Goal: Information Seeking & Learning: Learn about a topic

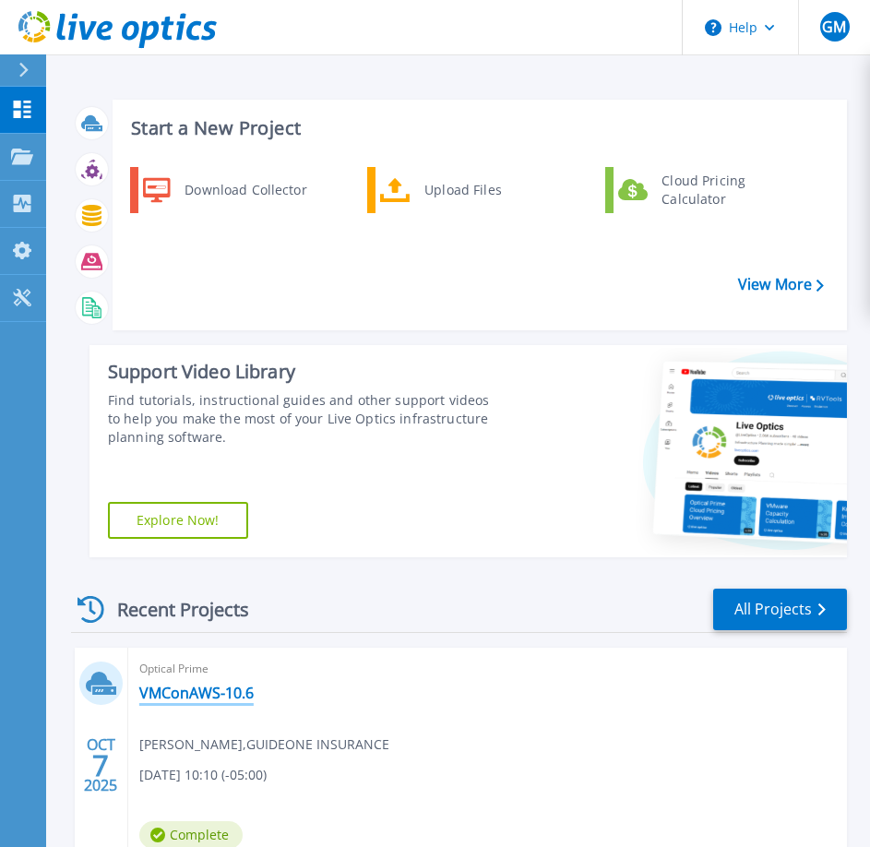
click at [170, 696] on link "VMConAWS-10.6" at bounding box center [196, 693] width 114 height 18
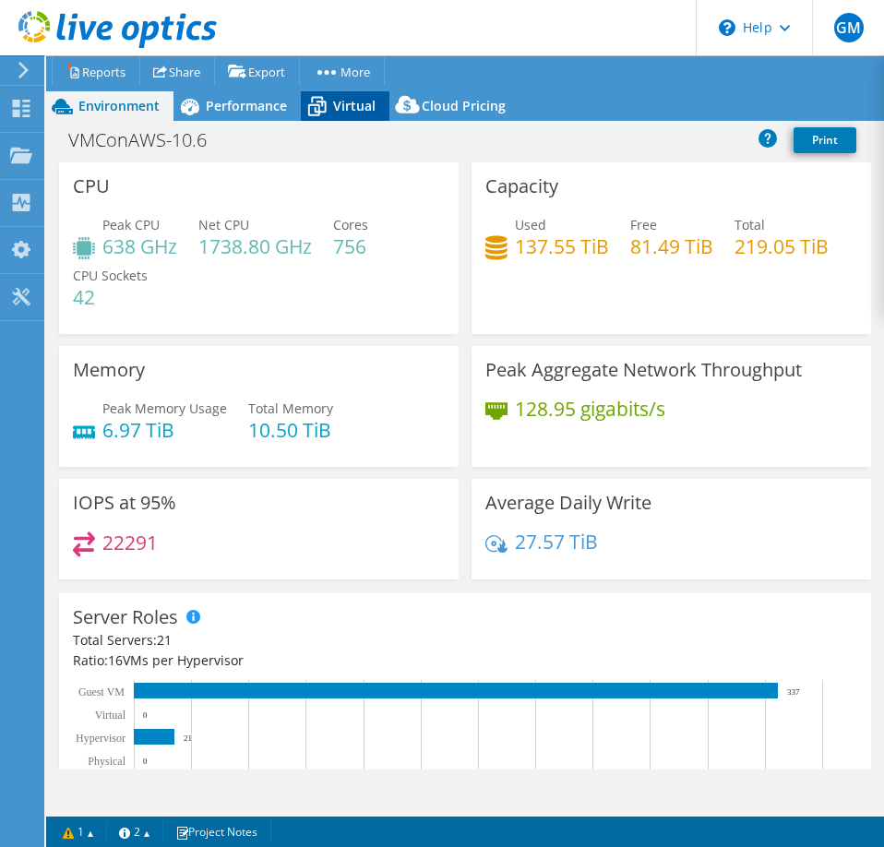
click at [339, 105] on span "Virtual" at bounding box center [354, 106] width 42 height 18
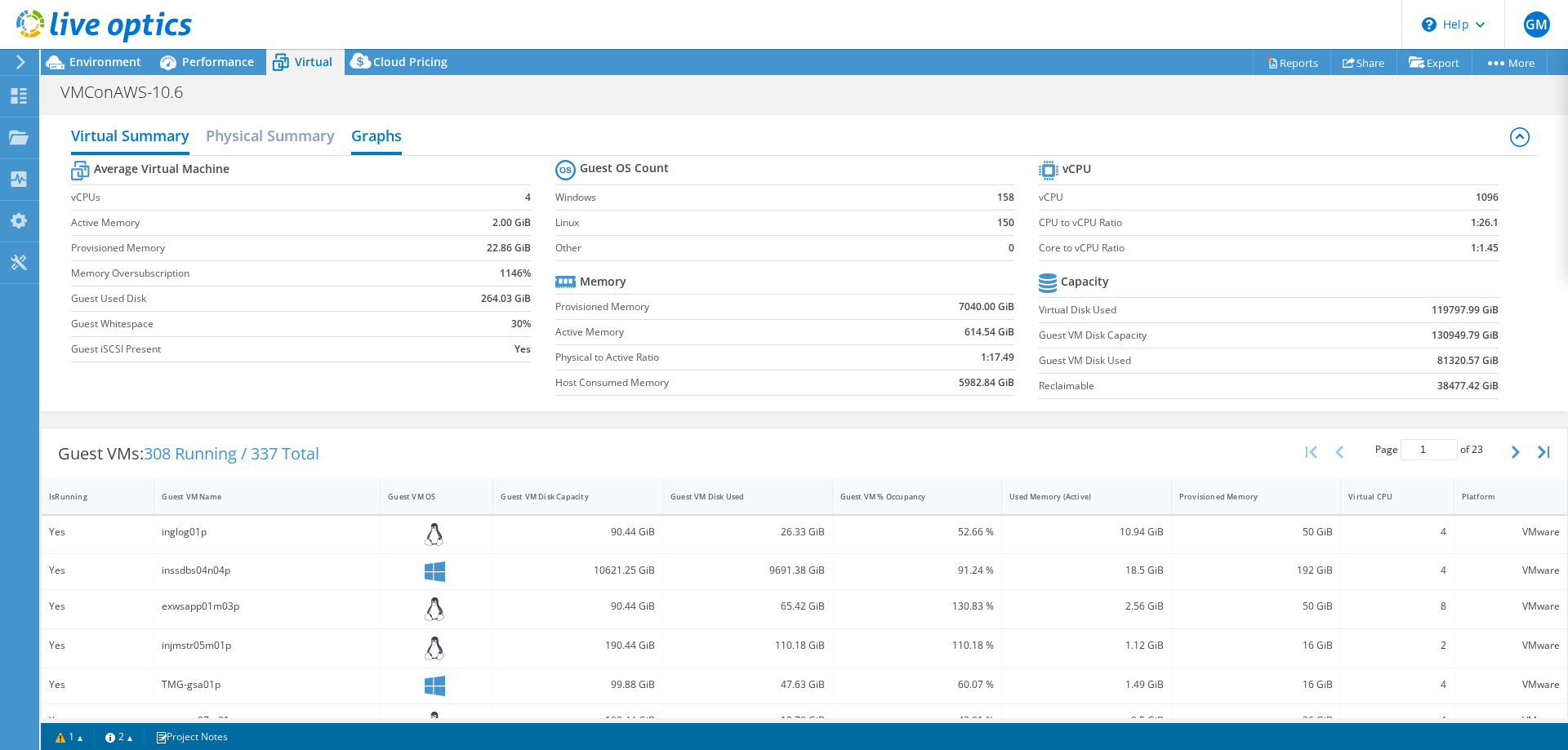
click at [366, 134] on h2 "Graphs" at bounding box center [376, 137] width 50 height 36
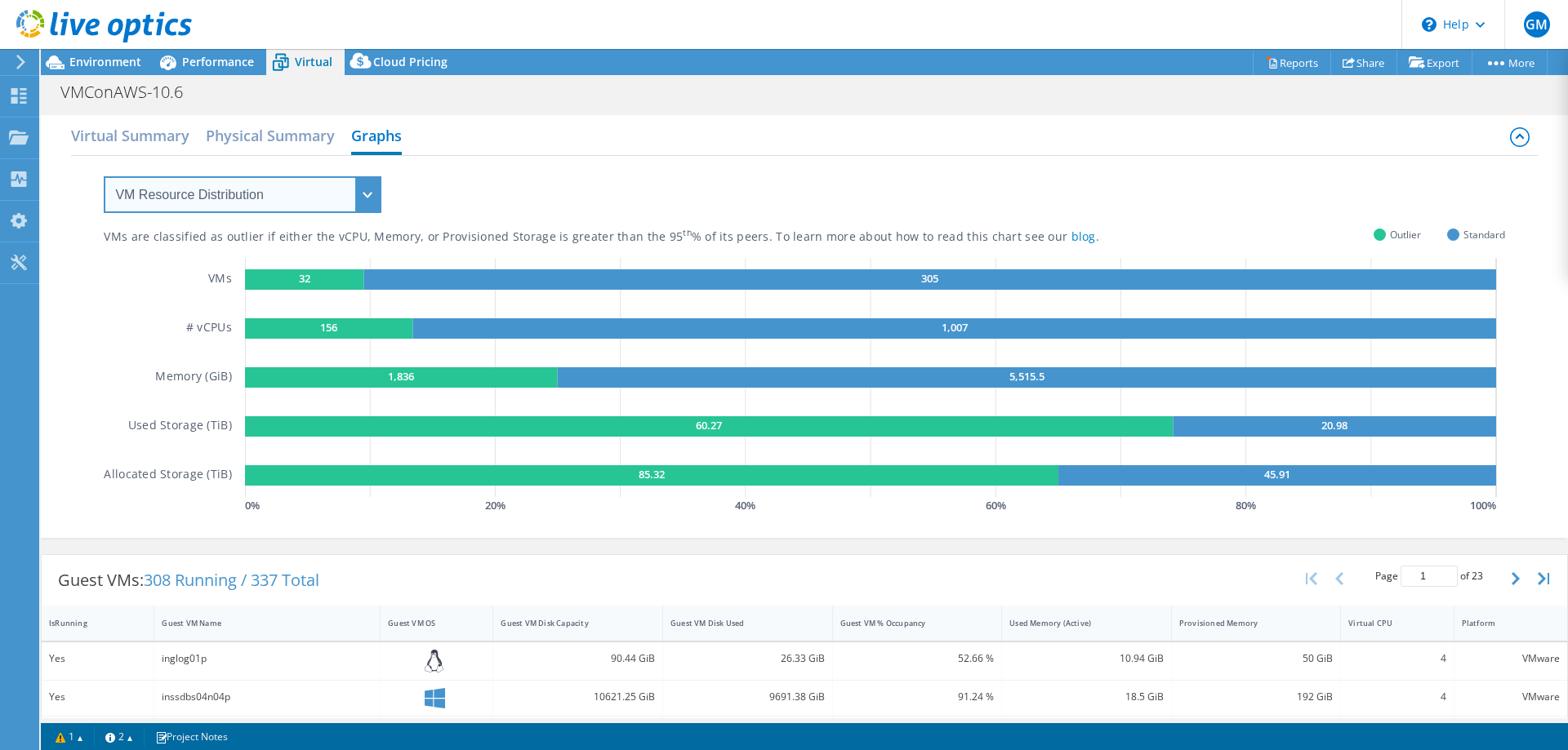
click at [359, 199] on select "VM Resource Distribution Provisioning Contrast Over Provisioning" at bounding box center [242, 195] width 278 height 37
select select "Over Provisioning"
click at [104, 176] on select "VM Resource Distribution Provisioning Contrast Over Provisioning" at bounding box center [242, 195] width 278 height 37
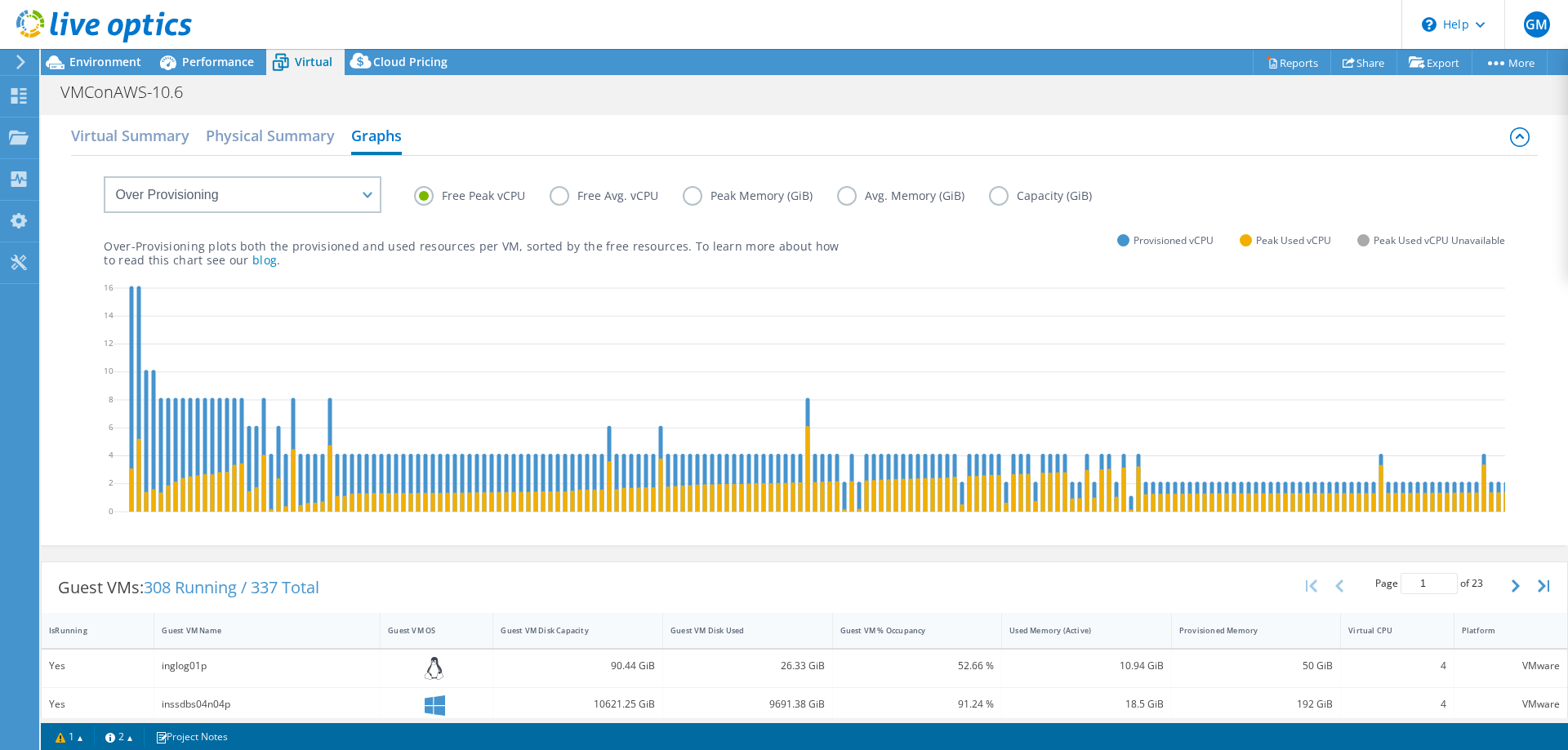
click at [691, 194] on label "Peak Memory (GiB)" at bounding box center [760, 195] width 154 height 19
click at [0, 0] on input "Peak Memory (GiB)" at bounding box center [0, 0] width 0 height 0
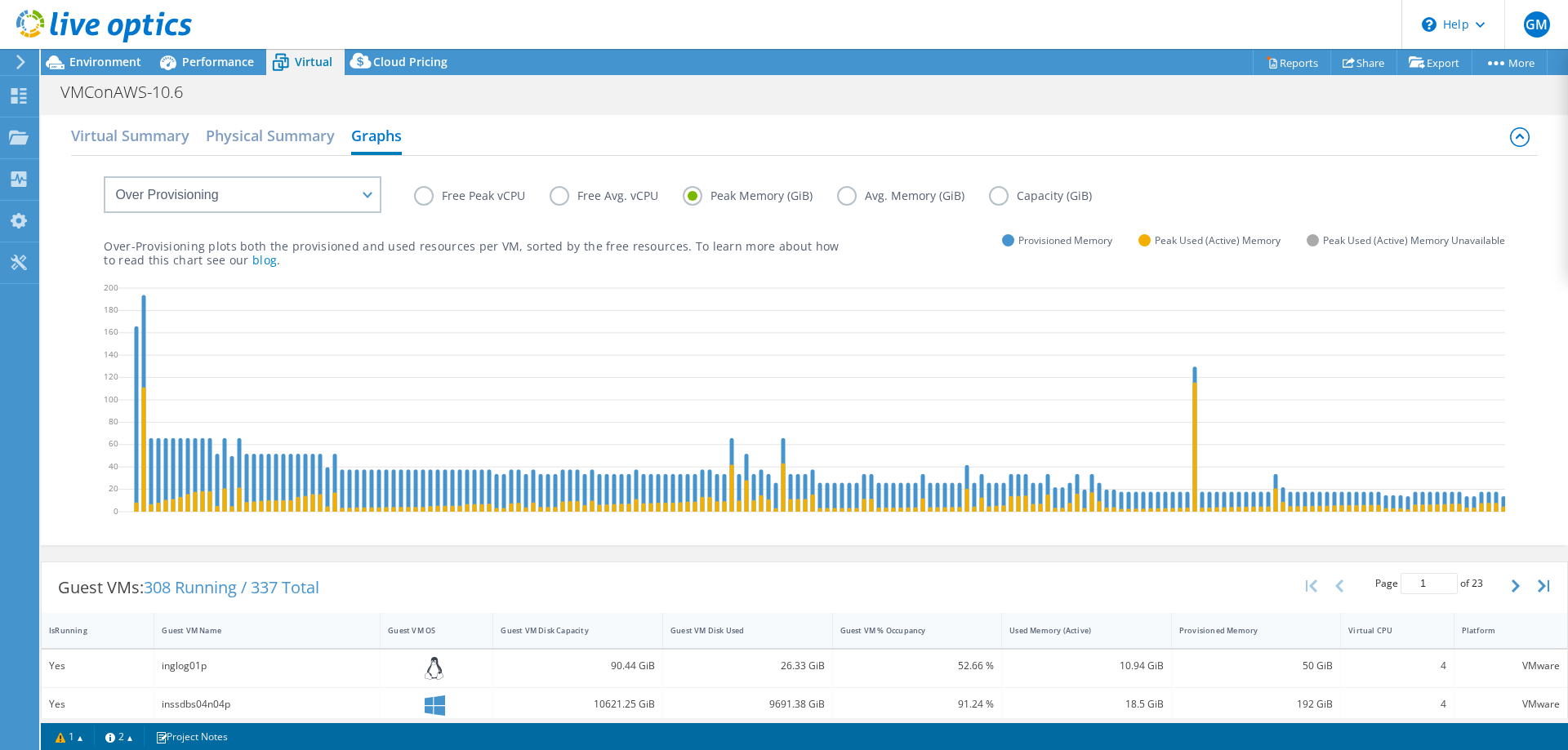
click at [271, 321] on icon at bounding box center [1370, 402] width 2502 height 245
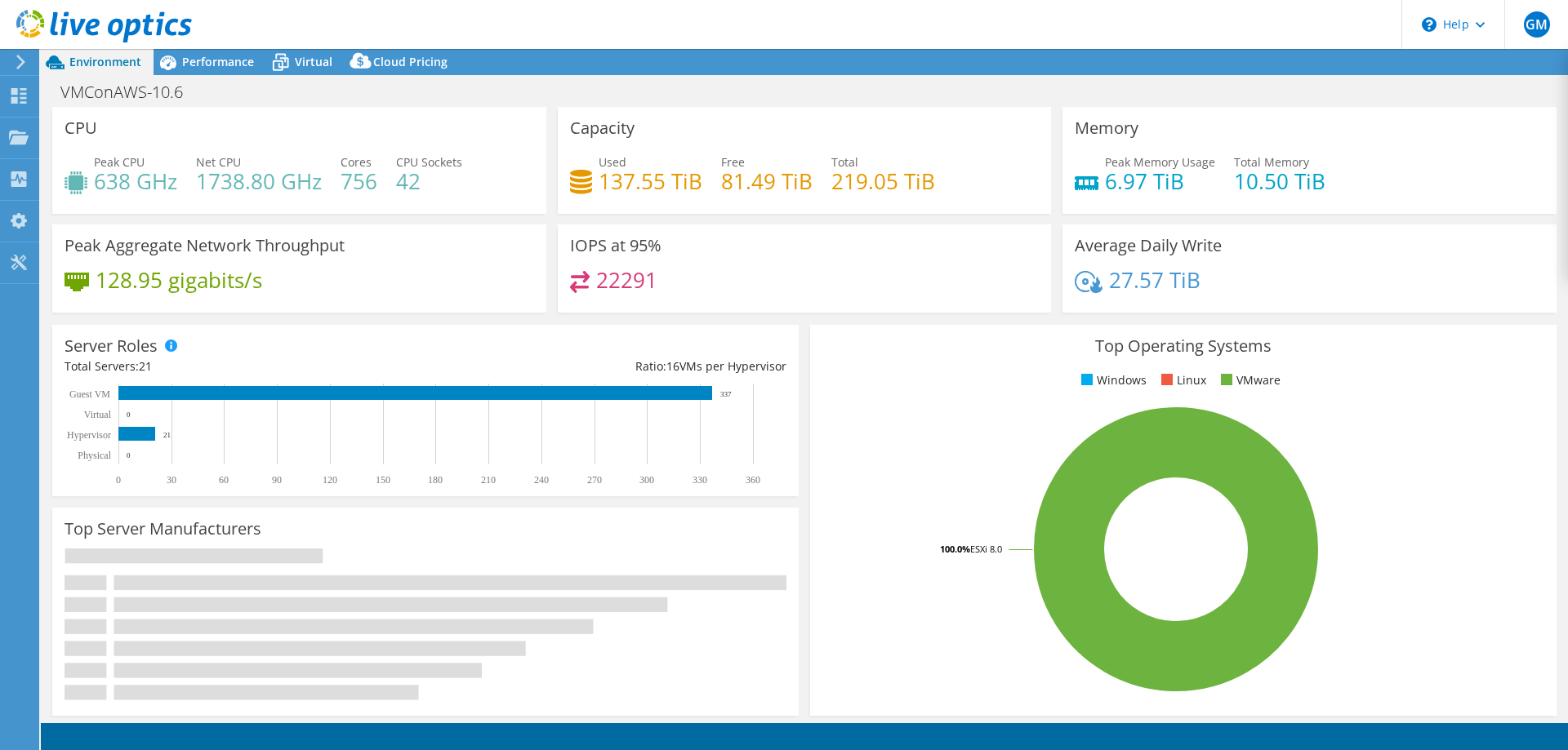
select select "USD"
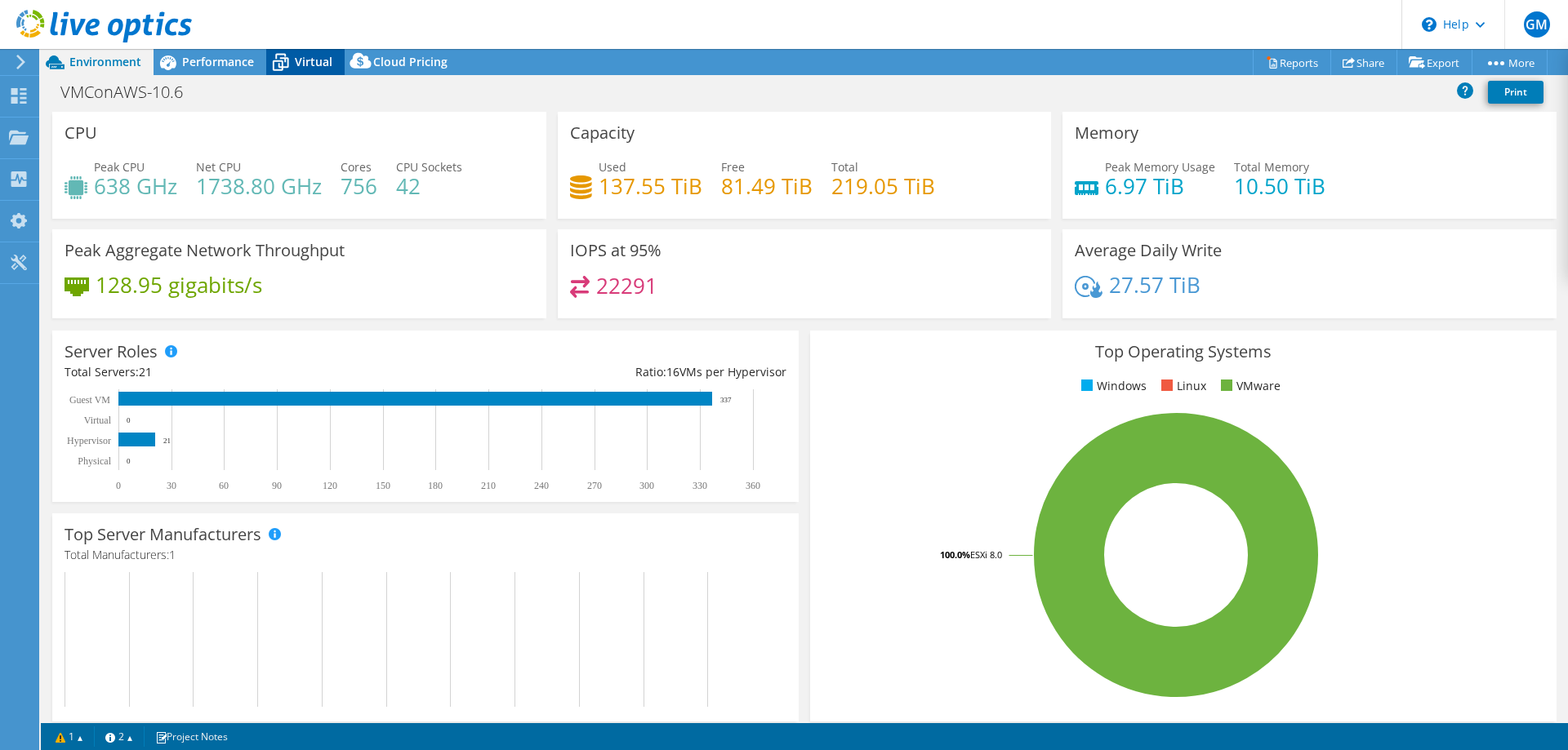
click at [316, 60] on span "Virtual" at bounding box center [313, 62] width 37 height 16
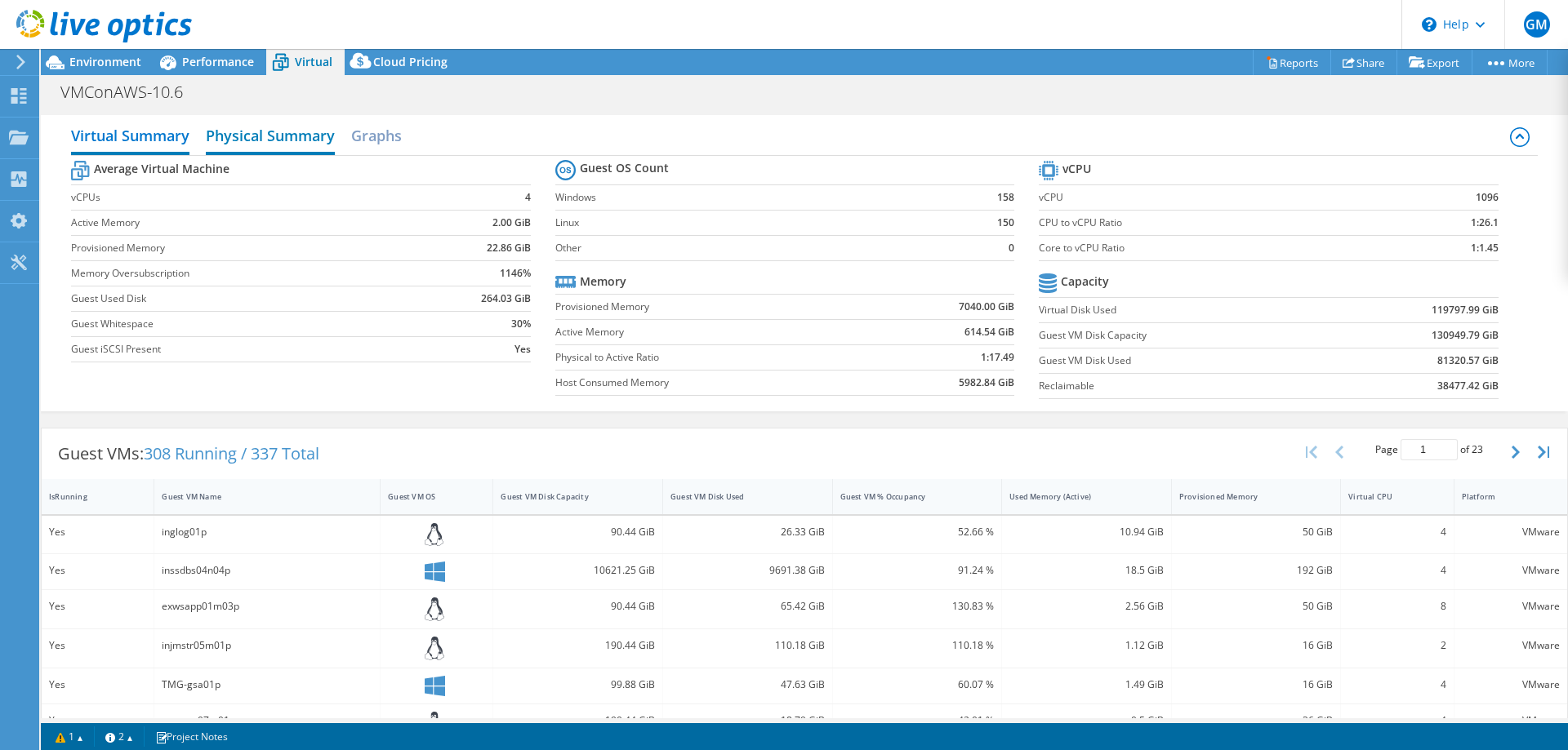
click at [288, 132] on h2 "Physical Summary" at bounding box center [271, 137] width 129 height 36
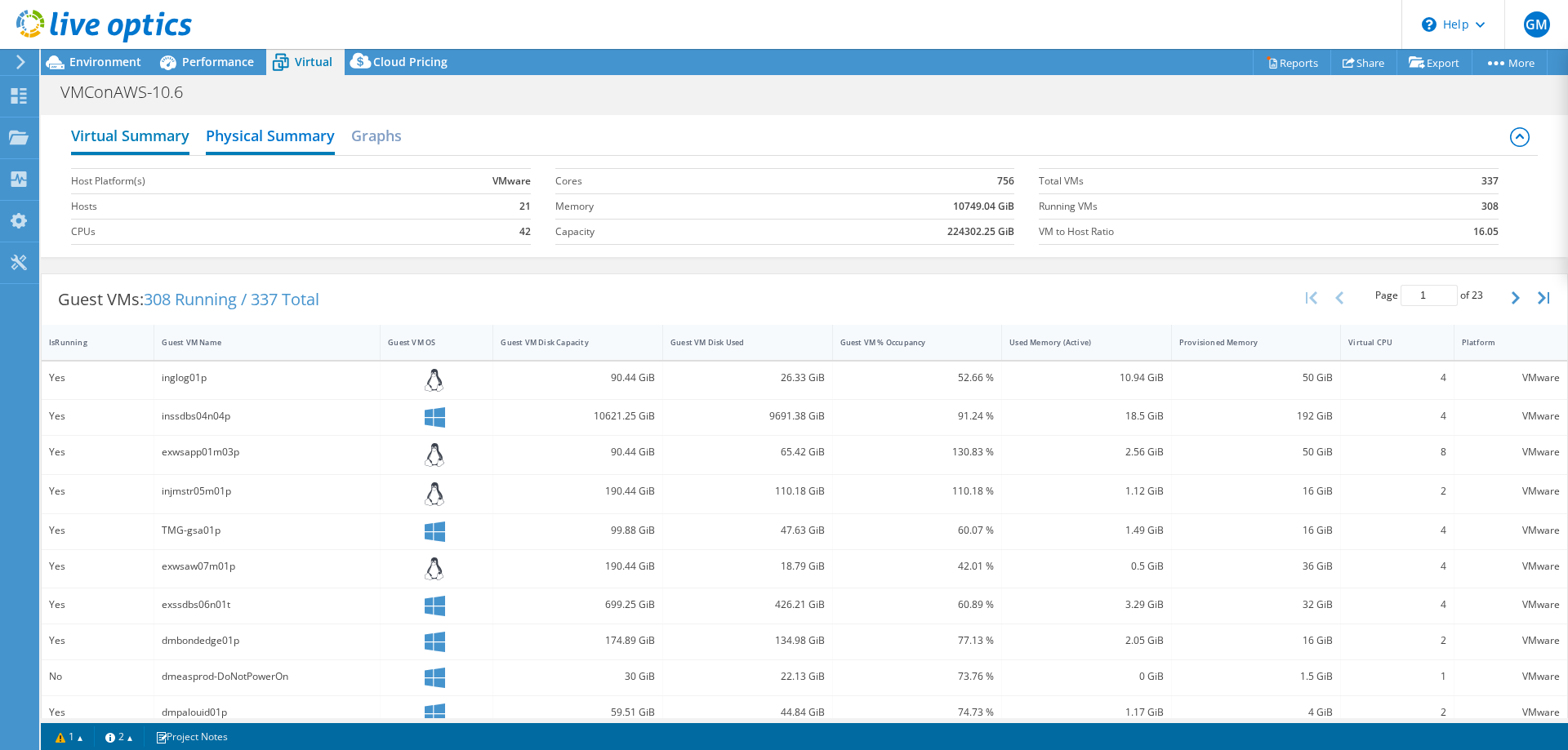
click at [135, 136] on h2 "Virtual Summary" at bounding box center [130, 137] width 119 height 36
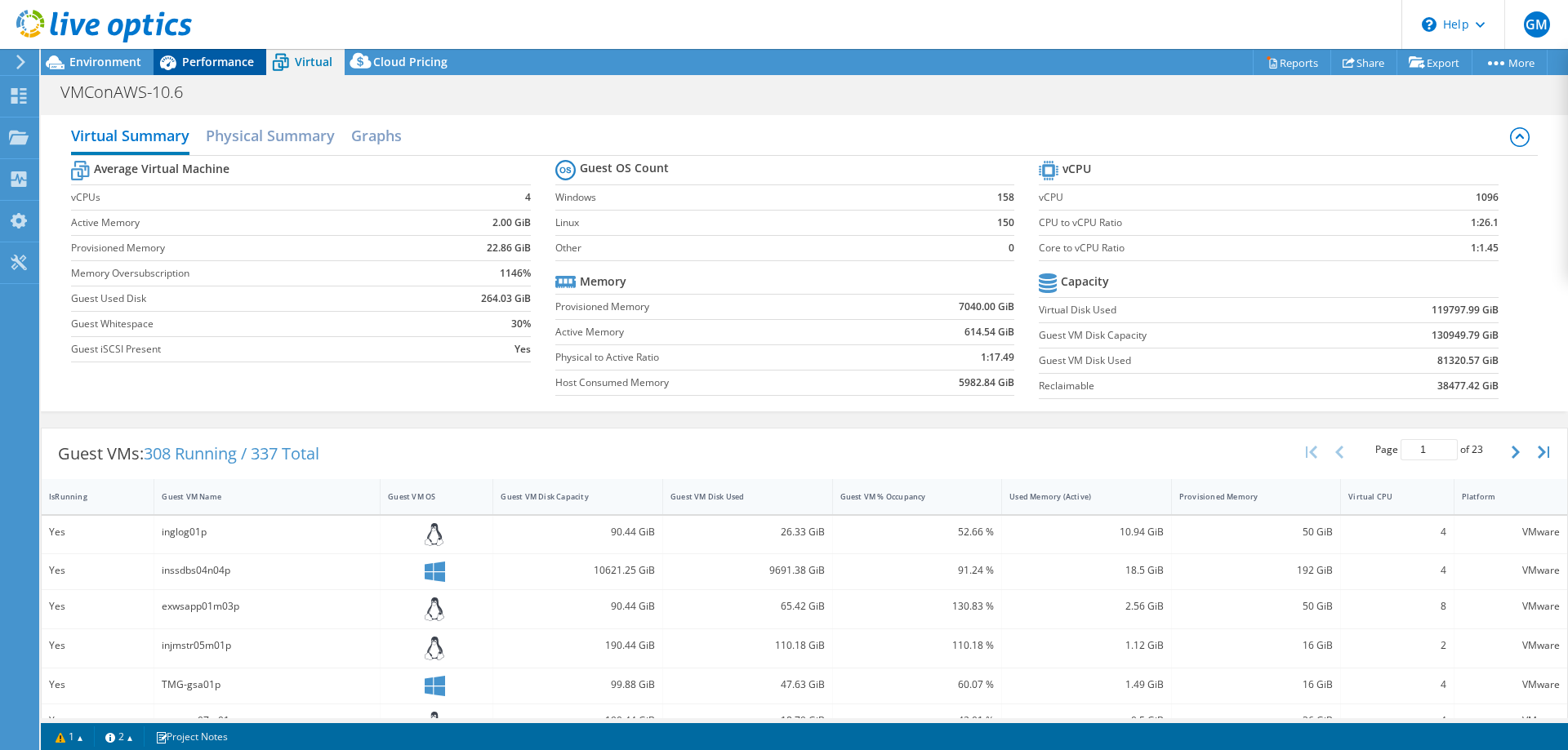
click at [211, 60] on span "Performance" at bounding box center [218, 62] width 72 height 16
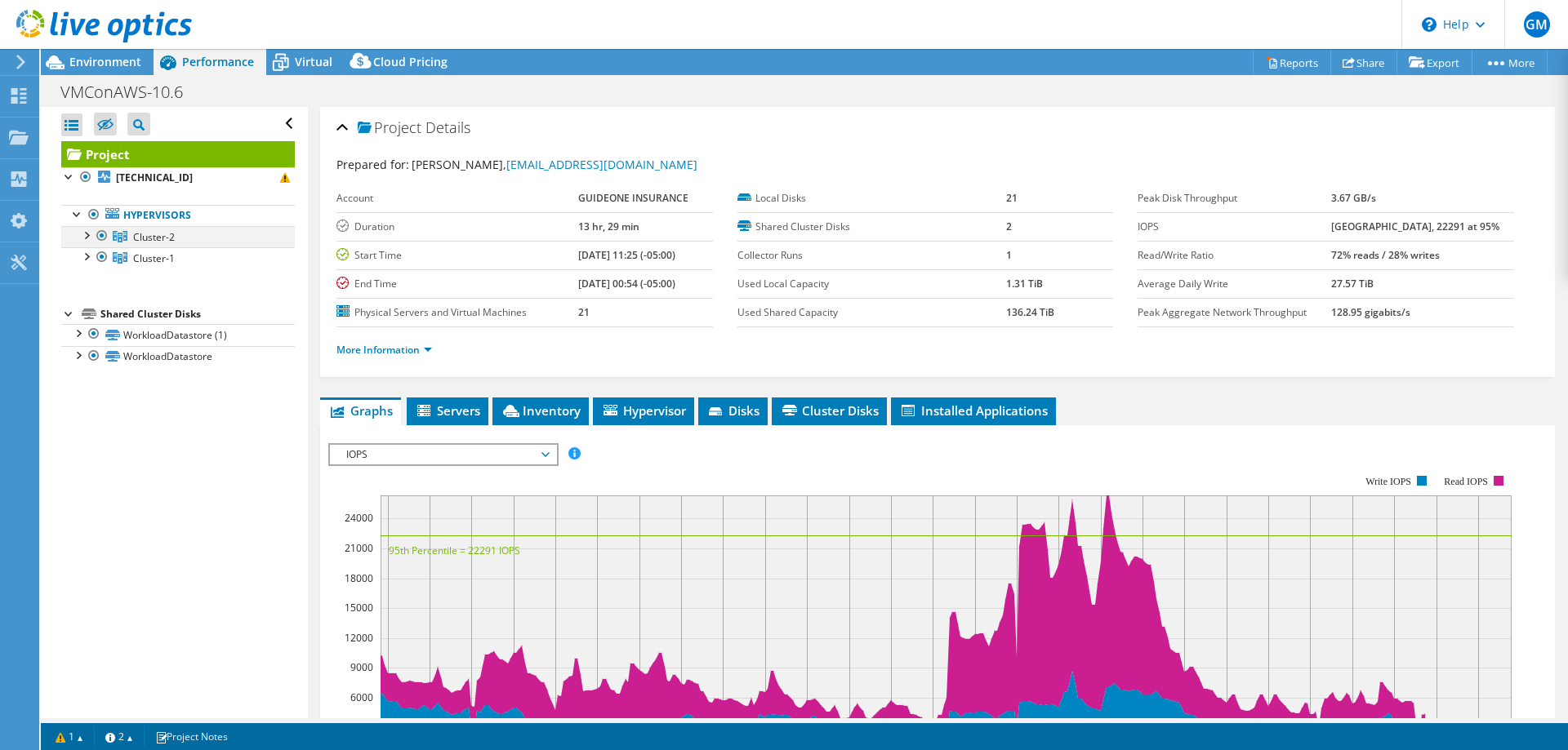
click at [88, 235] on div at bounding box center [86, 234] width 16 height 16
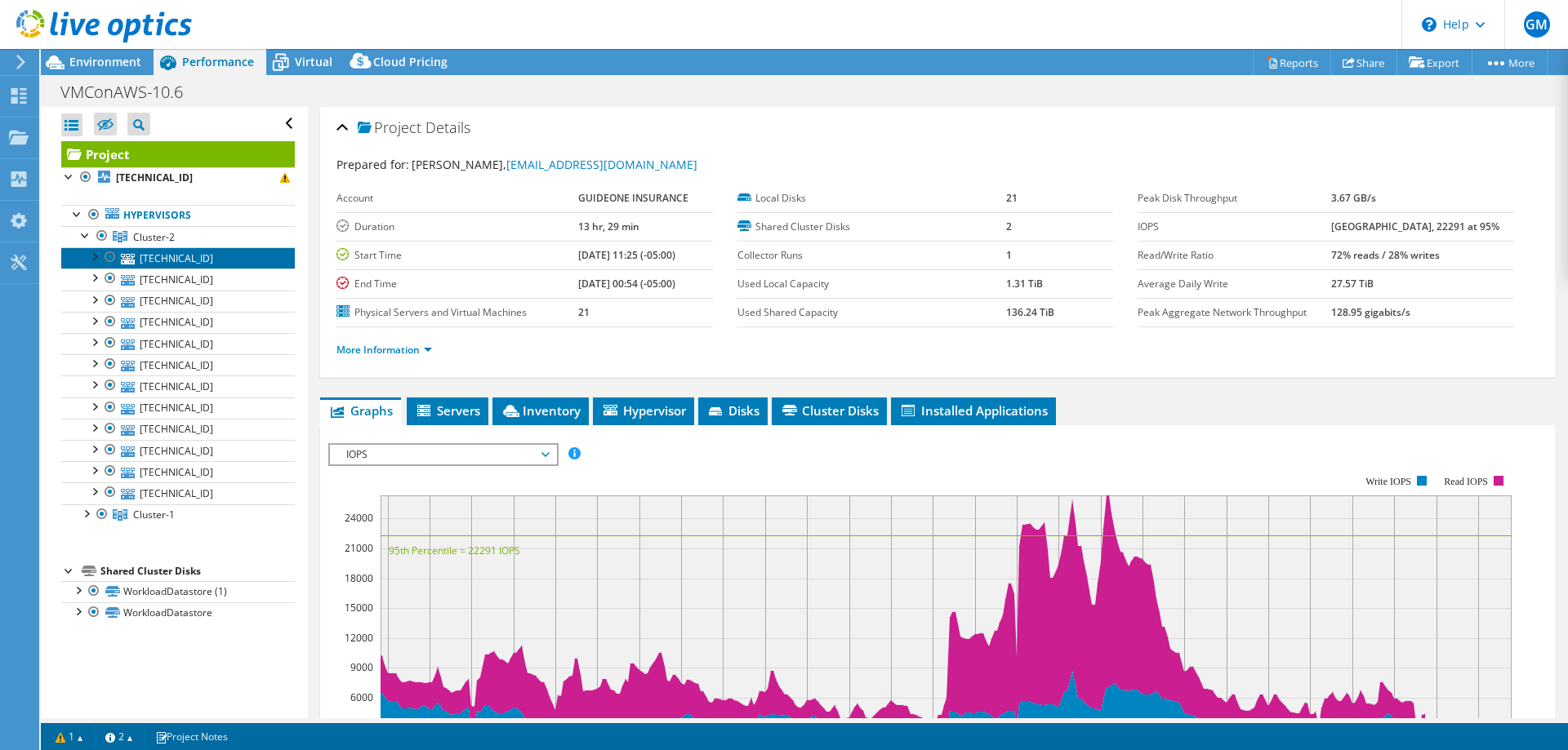
click at [163, 253] on link "[TECHNICAL_ID]" at bounding box center [178, 258] width 234 height 21
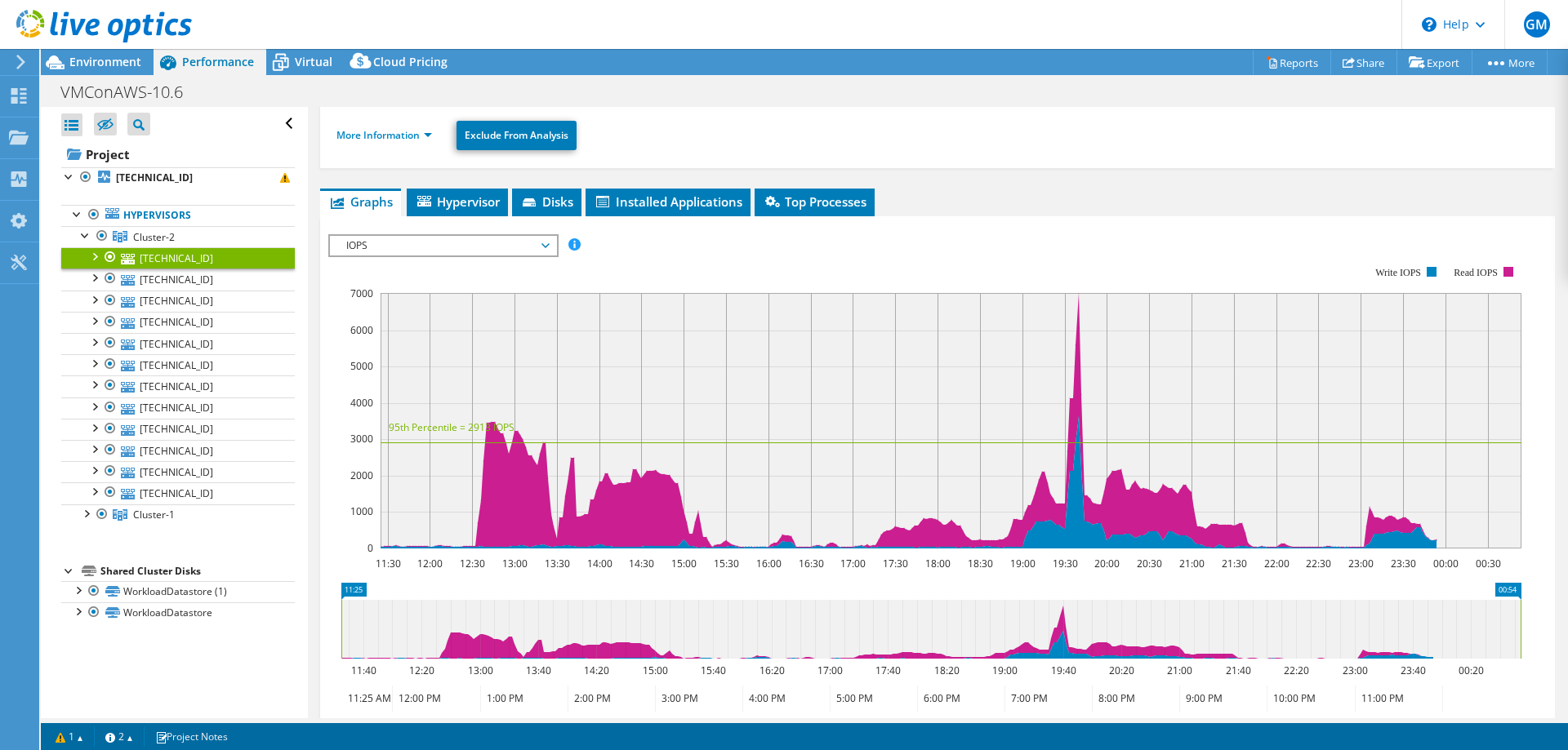
scroll to position [81, 0]
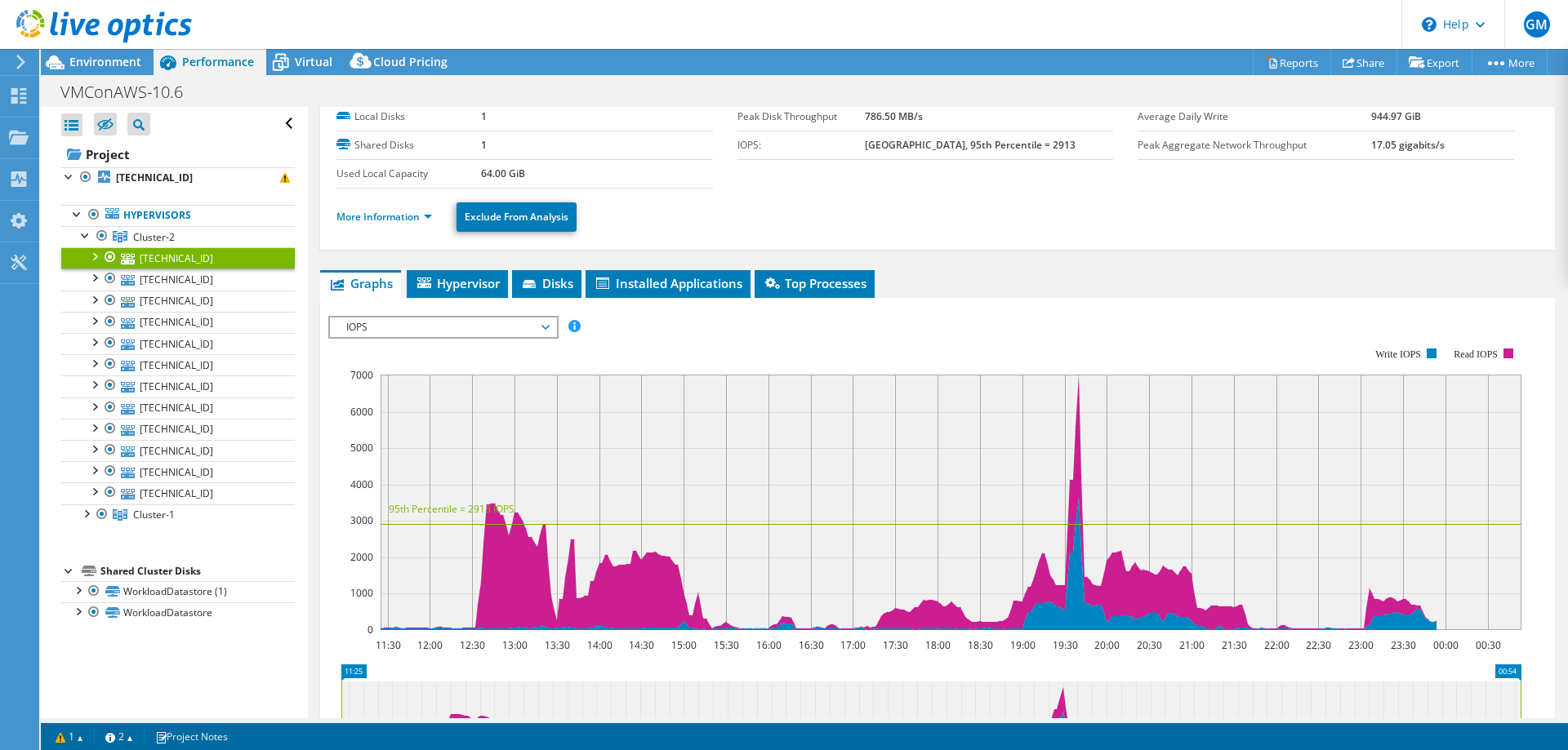
click at [543, 325] on span "IOPS" at bounding box center [442, 327] width 210 height 19
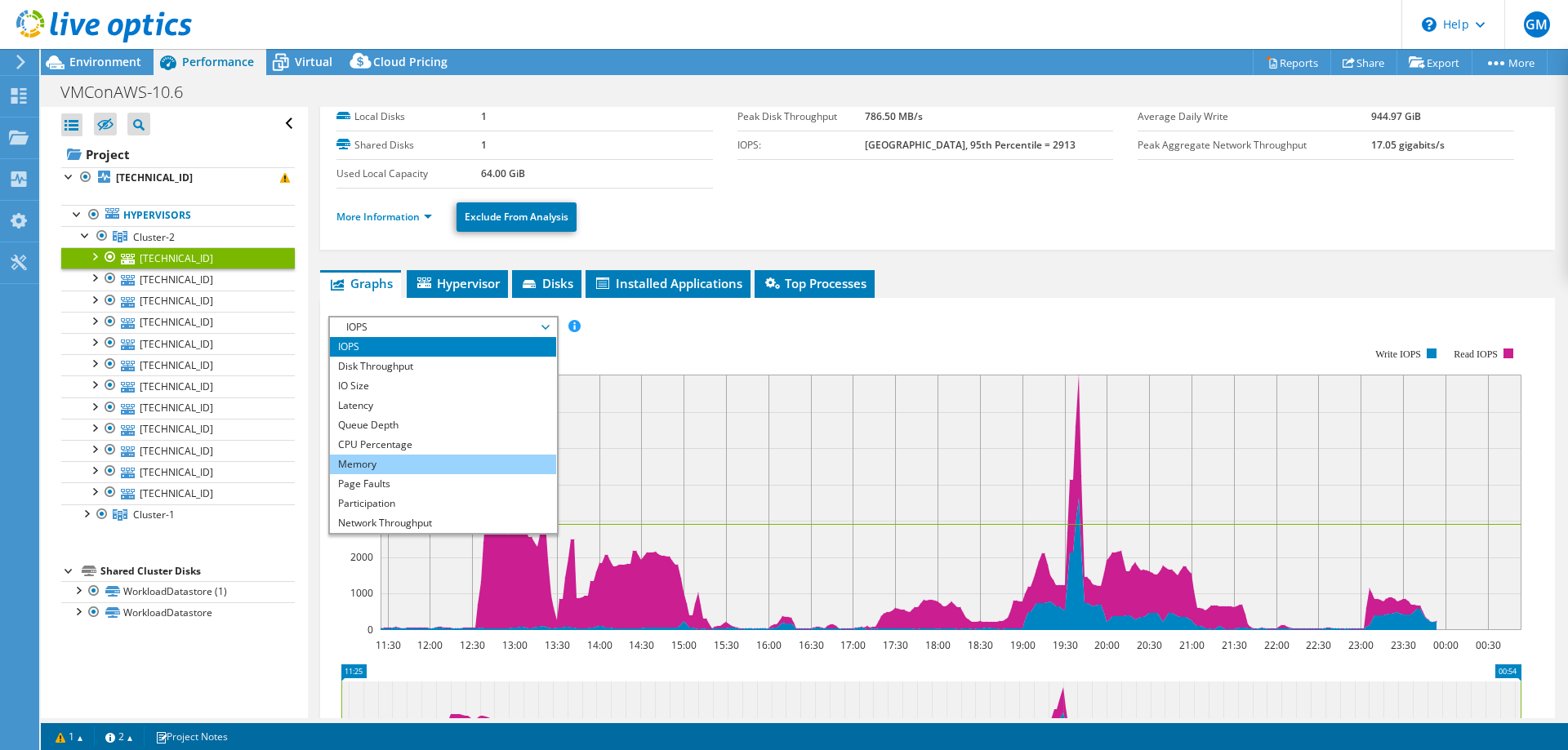
click at [386, 463] on li "Memory" at bounding box center [443, 464] width 227 height 19
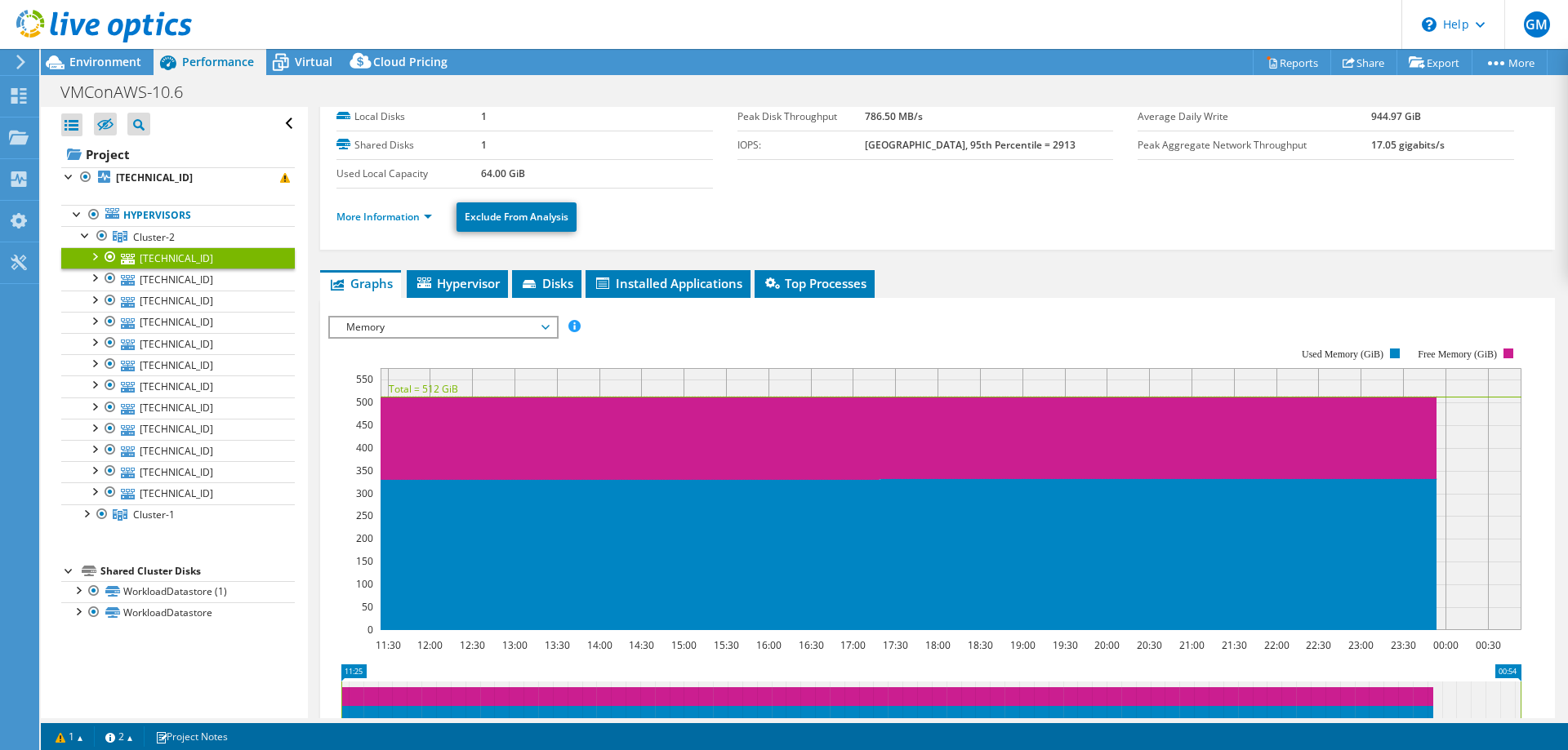
click at [549, 325] on icon at bounding box center [545, 327] width 8 height 5
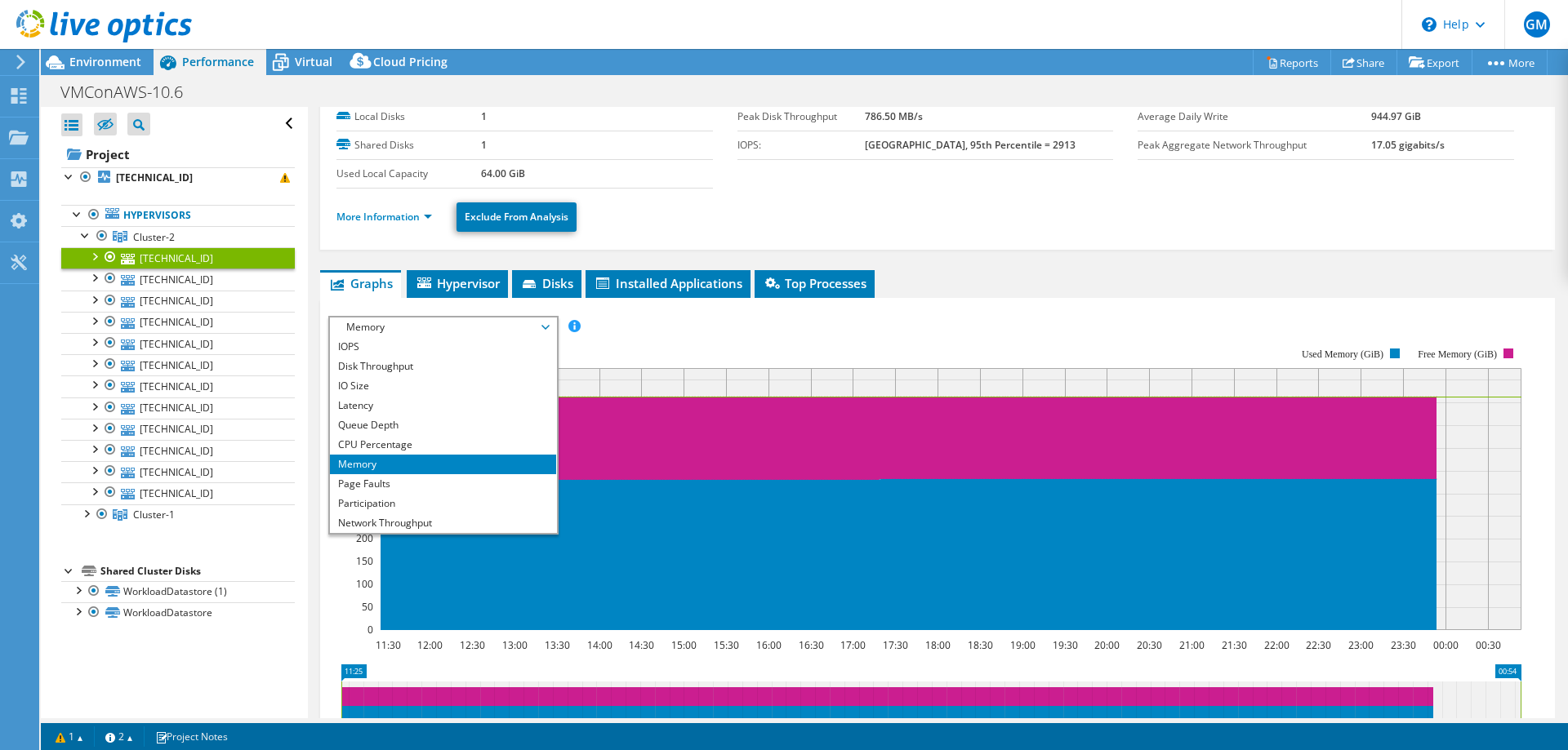
click at [97, 256] on div at bounding box center [94, 256] width 16 height 16
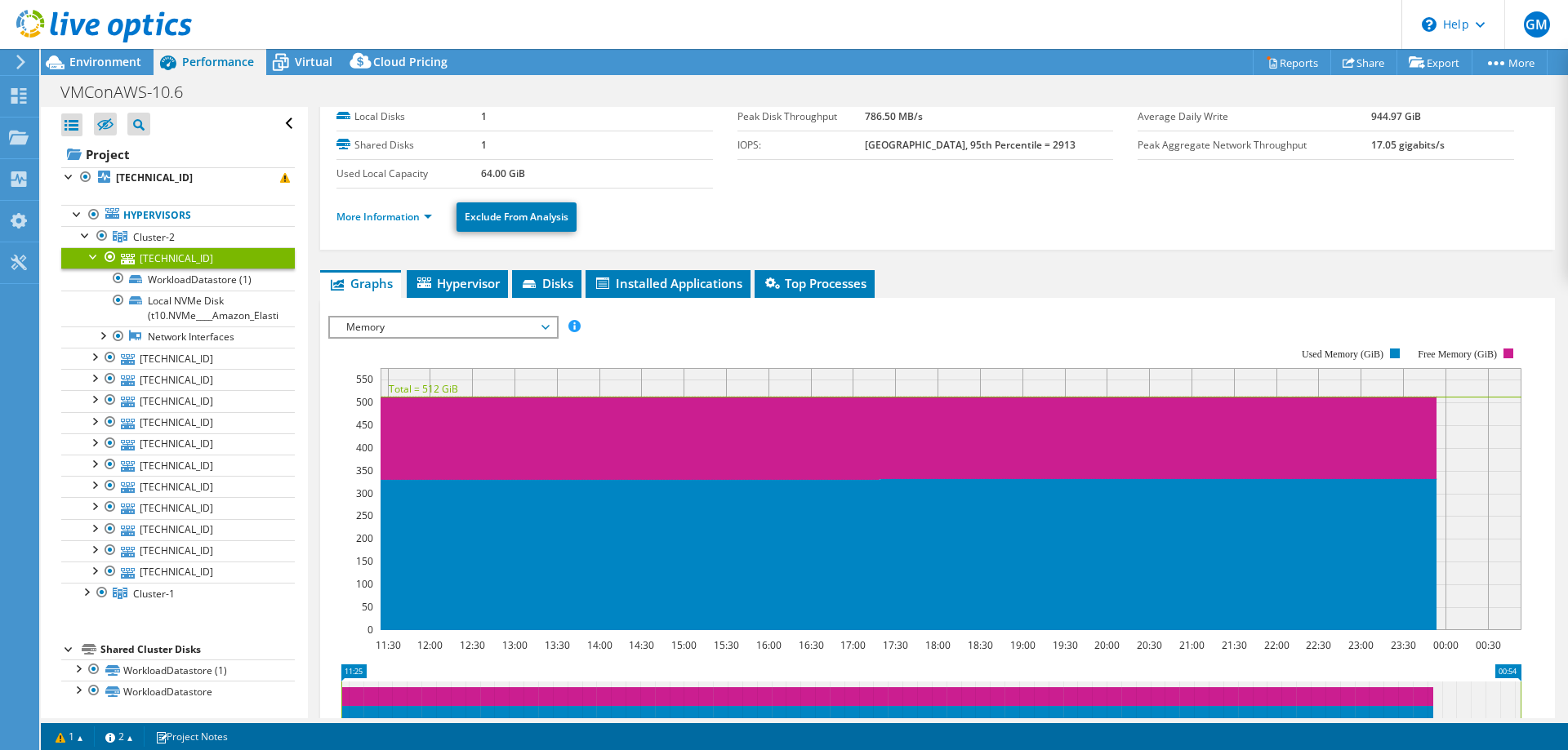
click at [97, 256] on div at bounding box center [94, 256] width 16 height 16
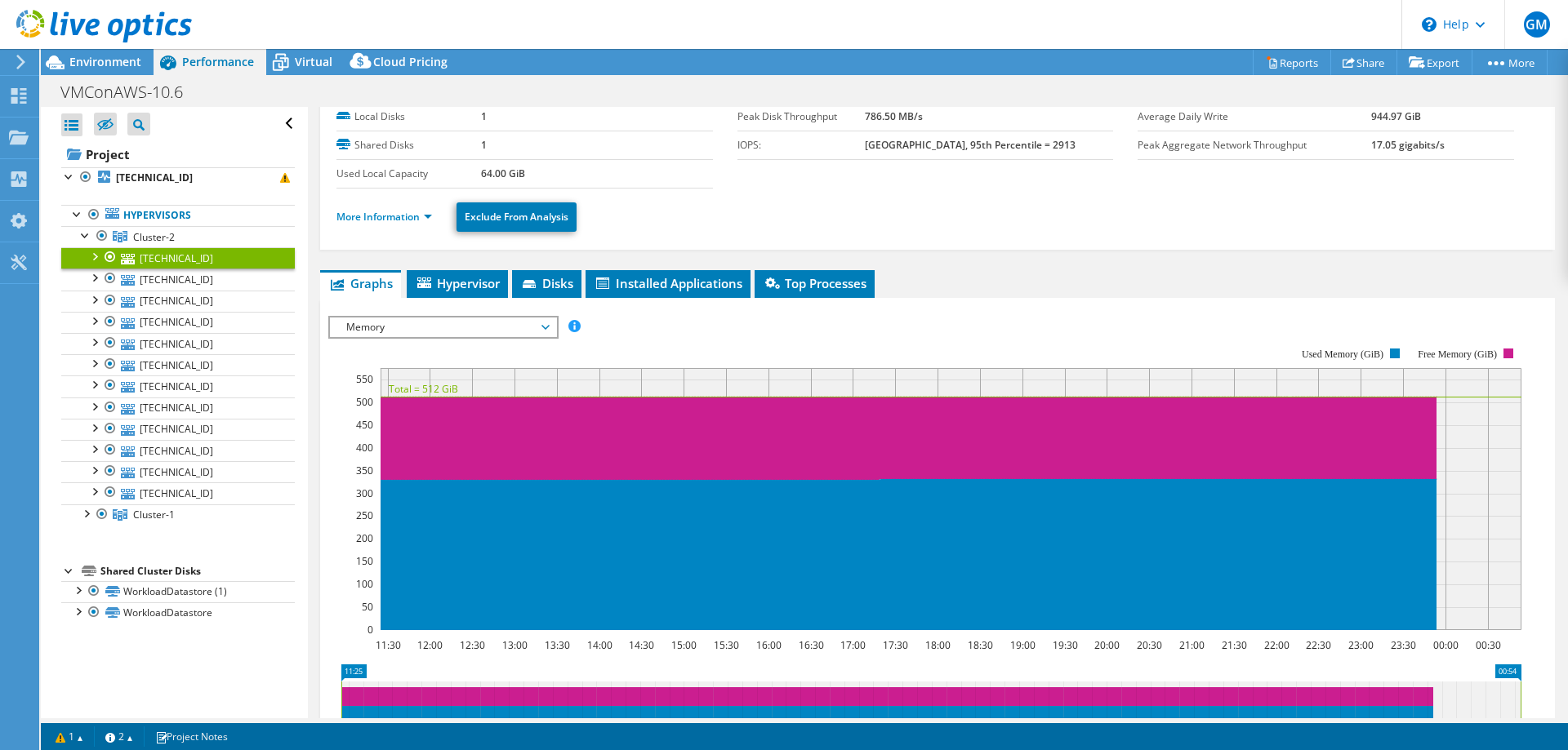
scroll to position [0, 0]
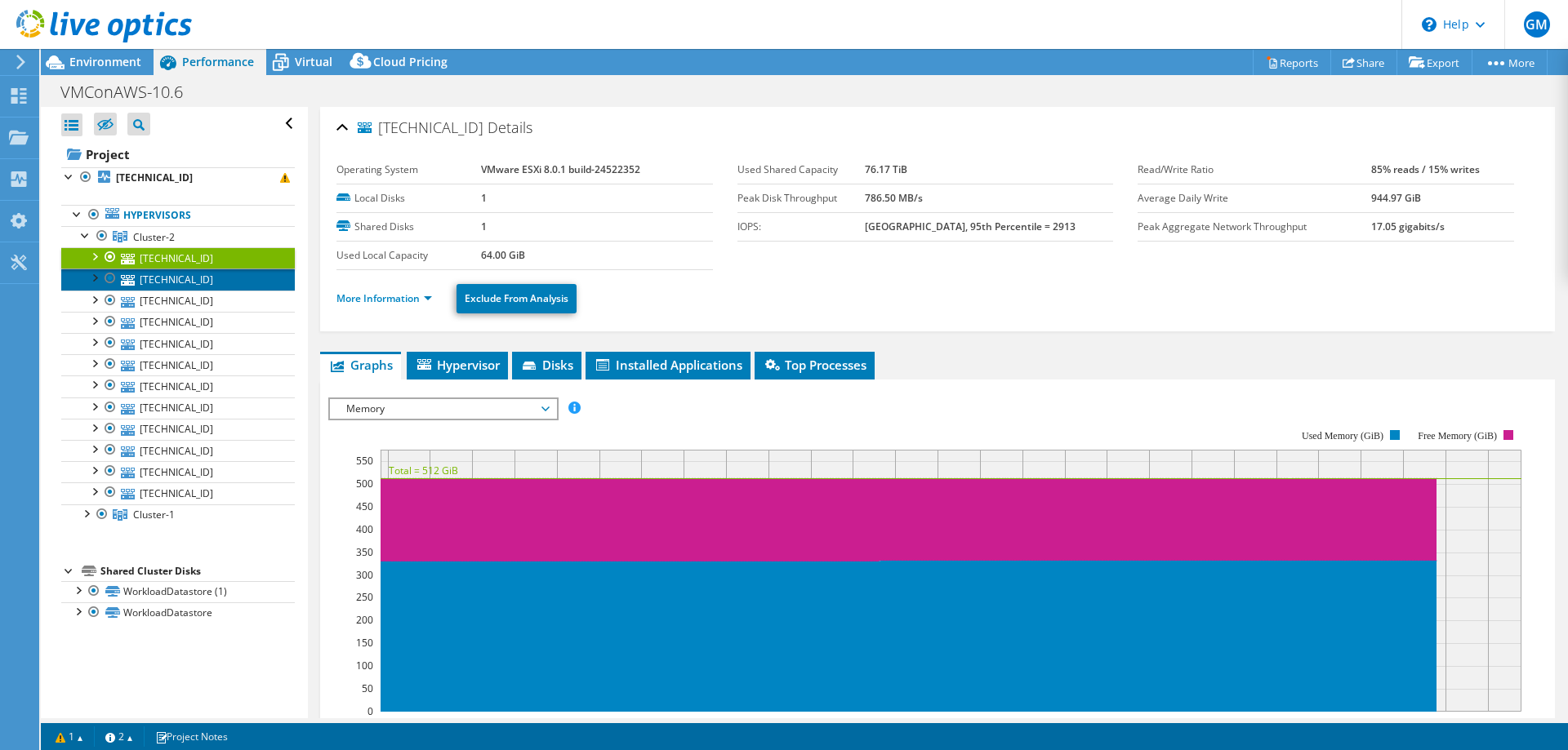
click at [186, 276] on link "[TECHNICAL_ID]" at bounding box center [178, 279] width 234 height 21
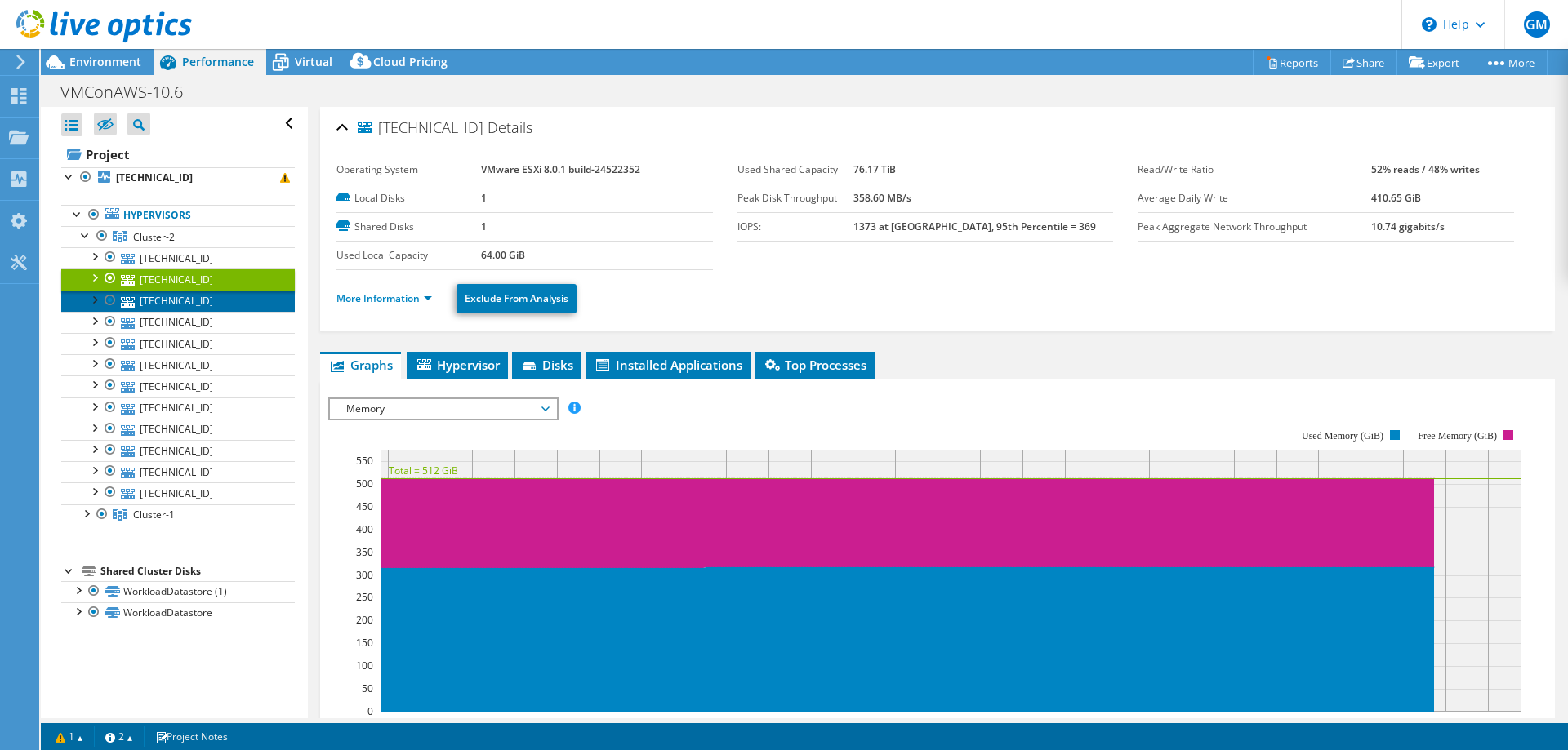
click at [209, 298] on link "[TECHNICAL_ID]" at bounding box center [178, 302] width 234 height 21
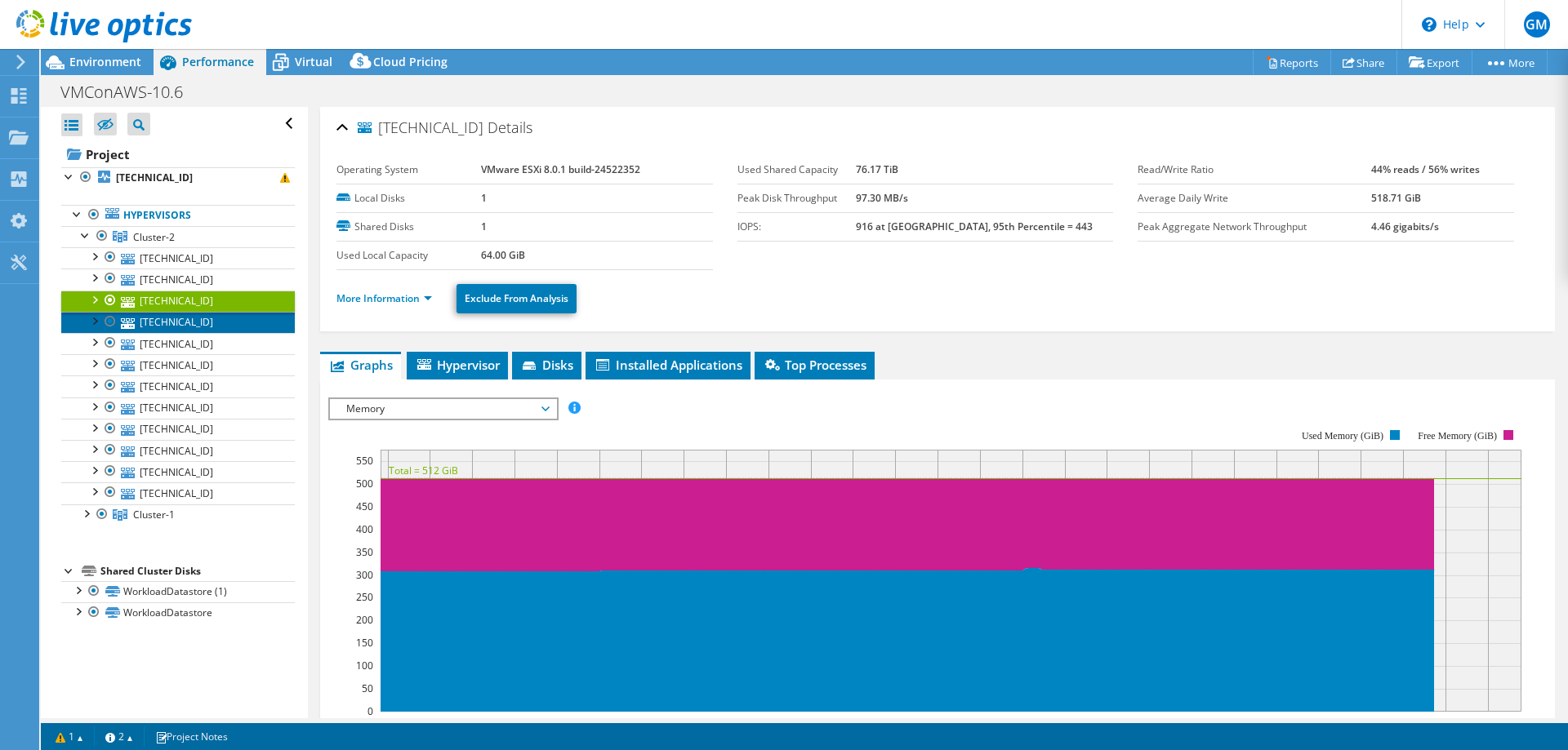
click at [208, 320] on link "[TECHNICAL_ID]" at bounding box center [178, 323] width 234 height 21
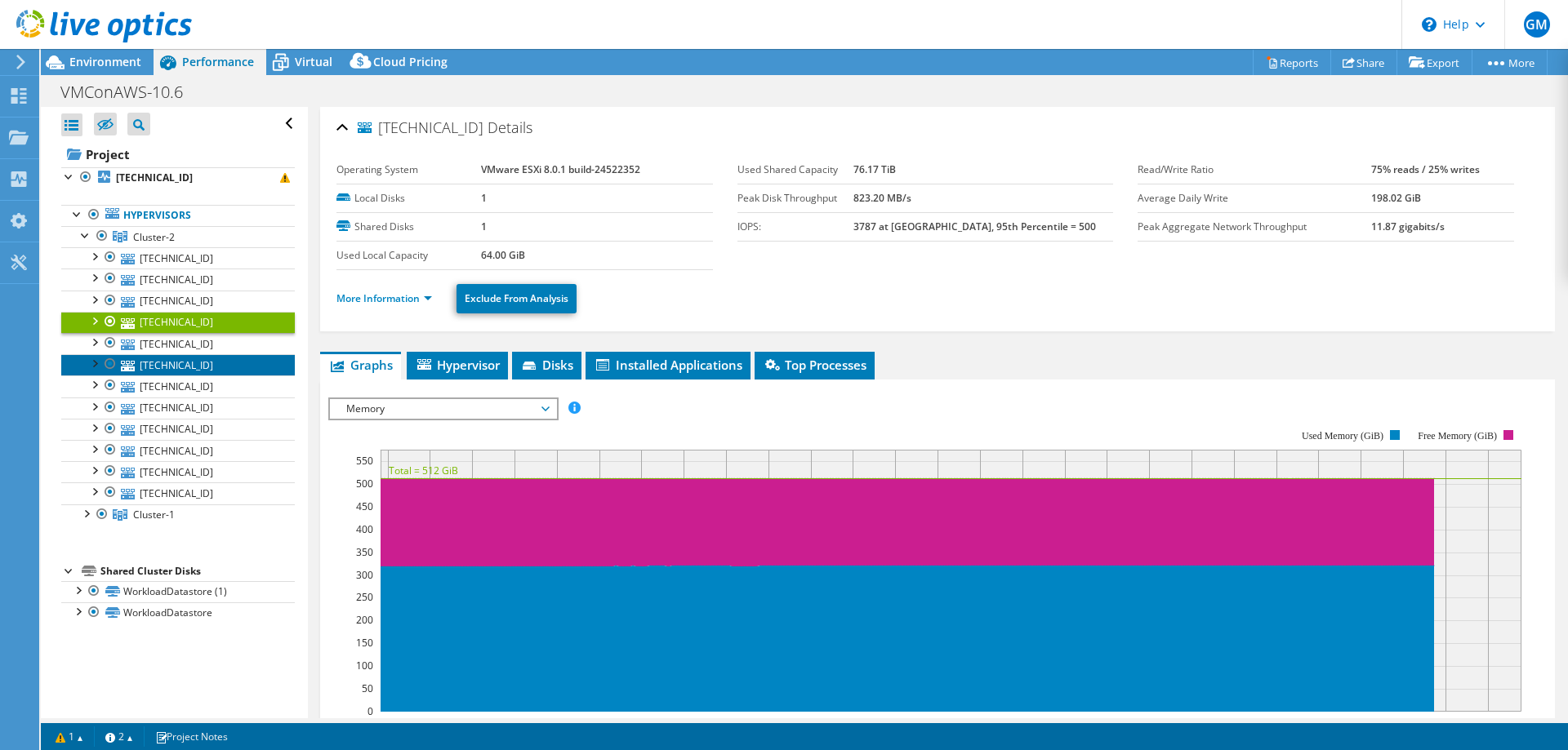
click at [188, 362] on link "[TECHNICAL_ID]" at bounding box center [178, 365] width 234 height 21
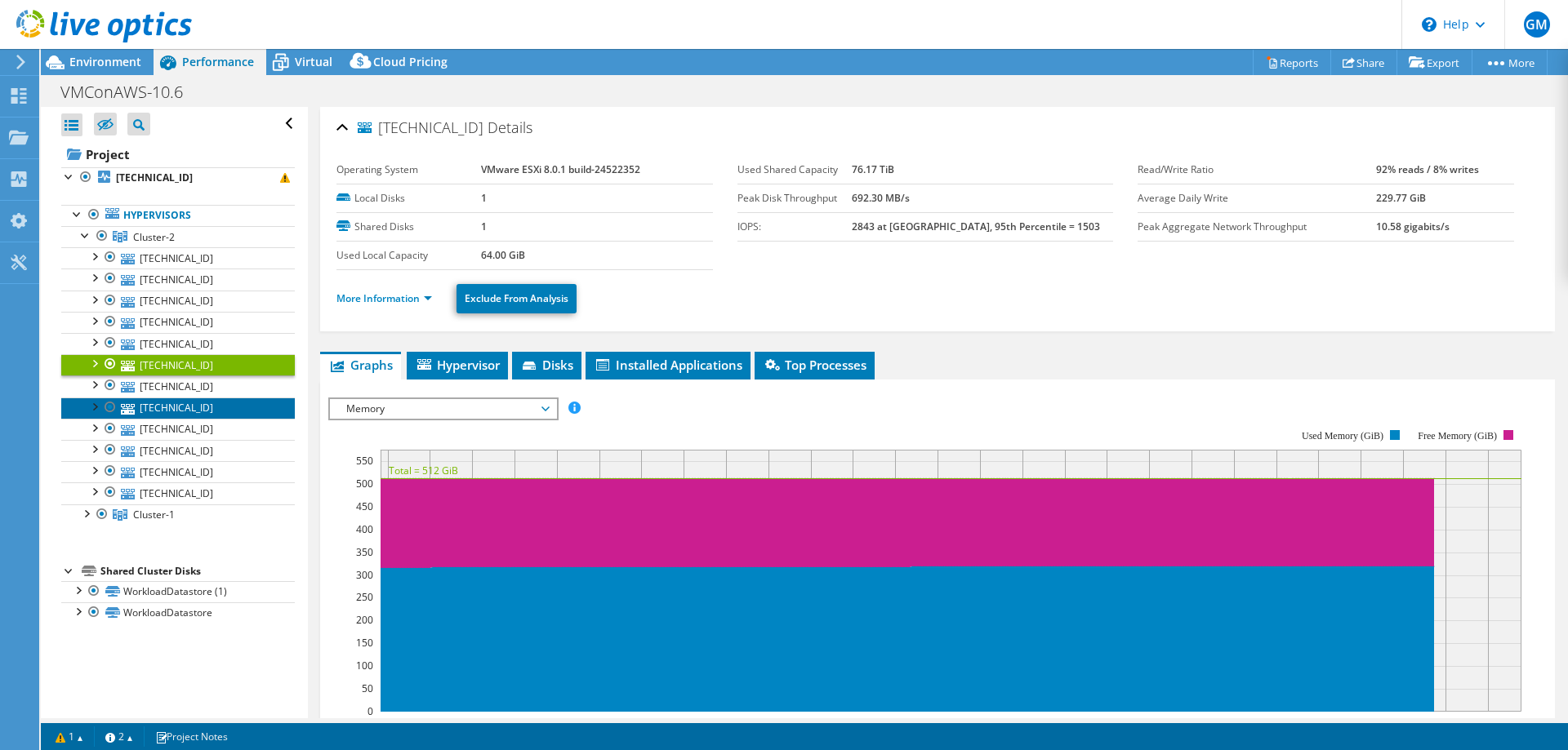
click at [196, 405] on link "[TECHNICAL_ID]" at bounding box center [178, 408] width 234 height 21
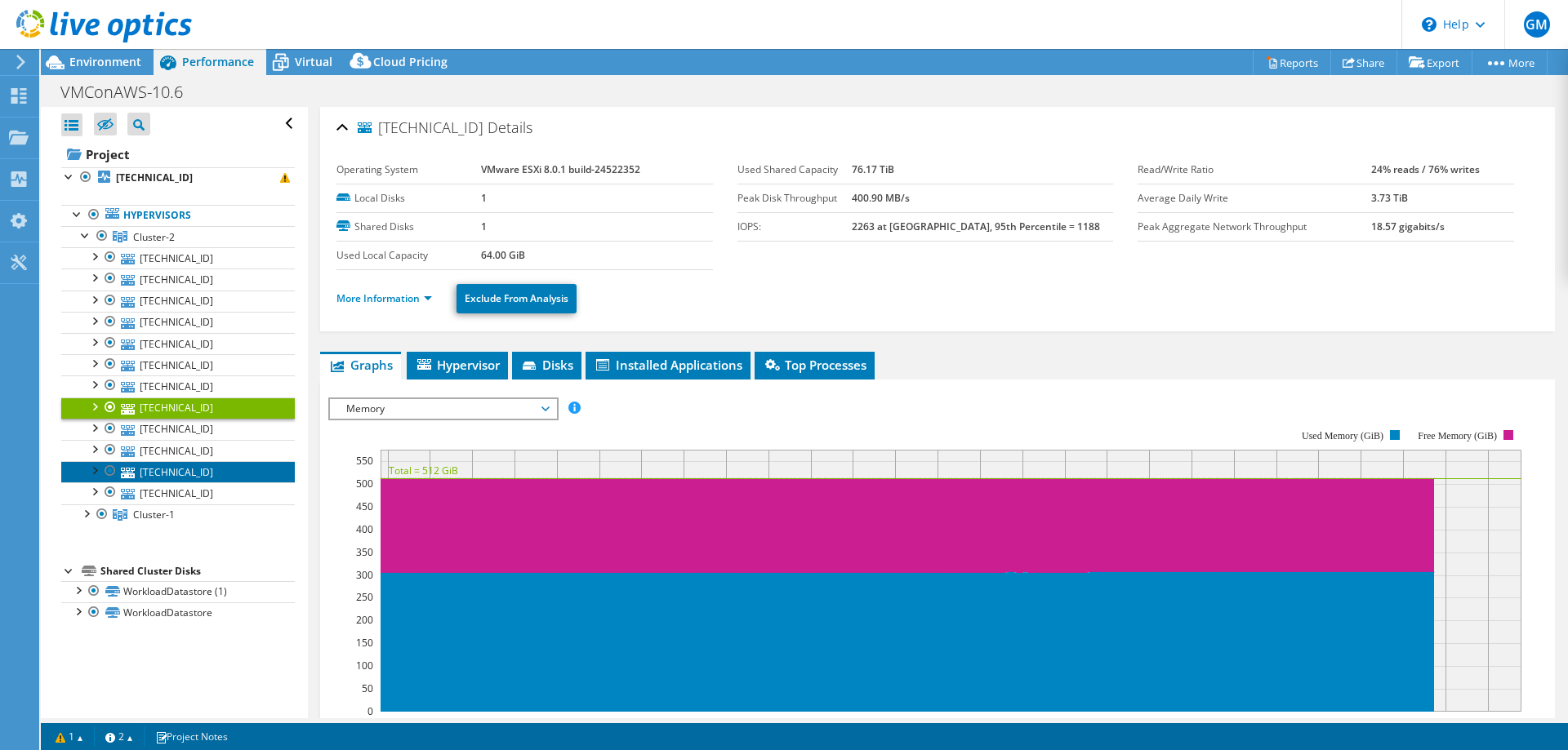
click at [178, 463] on link "[TECHNICAL_ID]" at bounding box center [178, 471] width 234 height 21
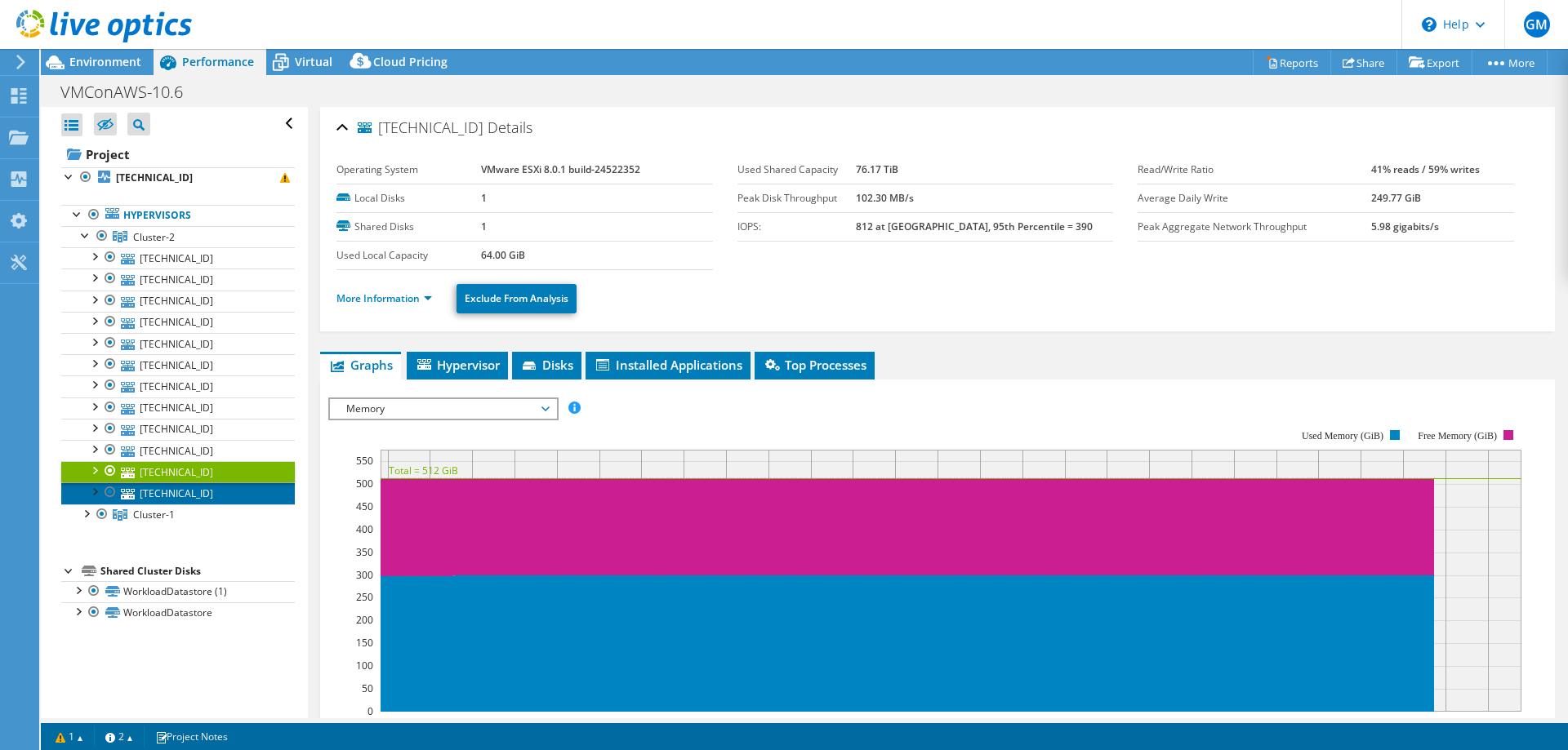
click at [177, 488] on link "[TECHNICAL_ID]" at bounding box center [178, 493] width 234 height 21
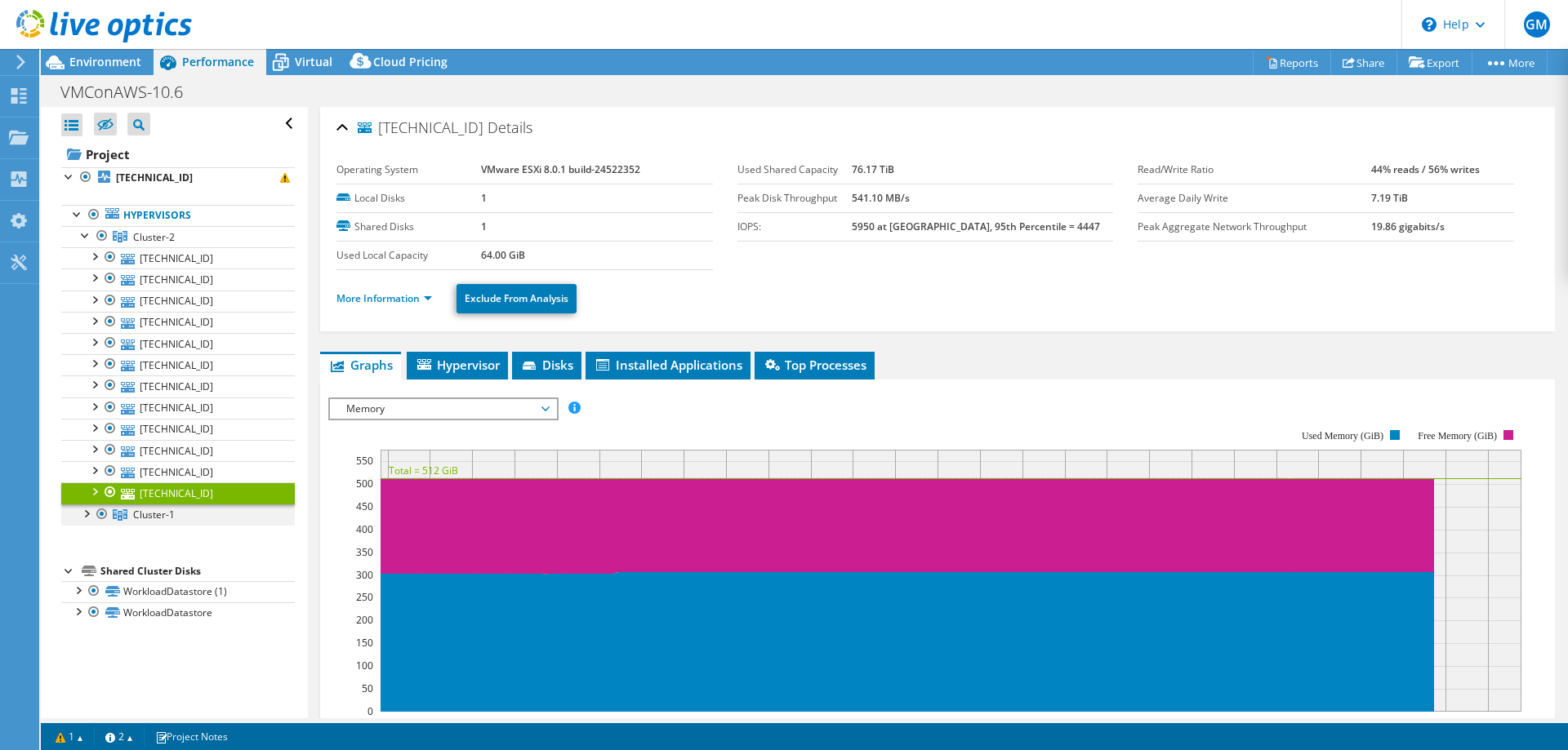
click at [89, 514] on div at bounding box center [86, 512] width 16 height 16
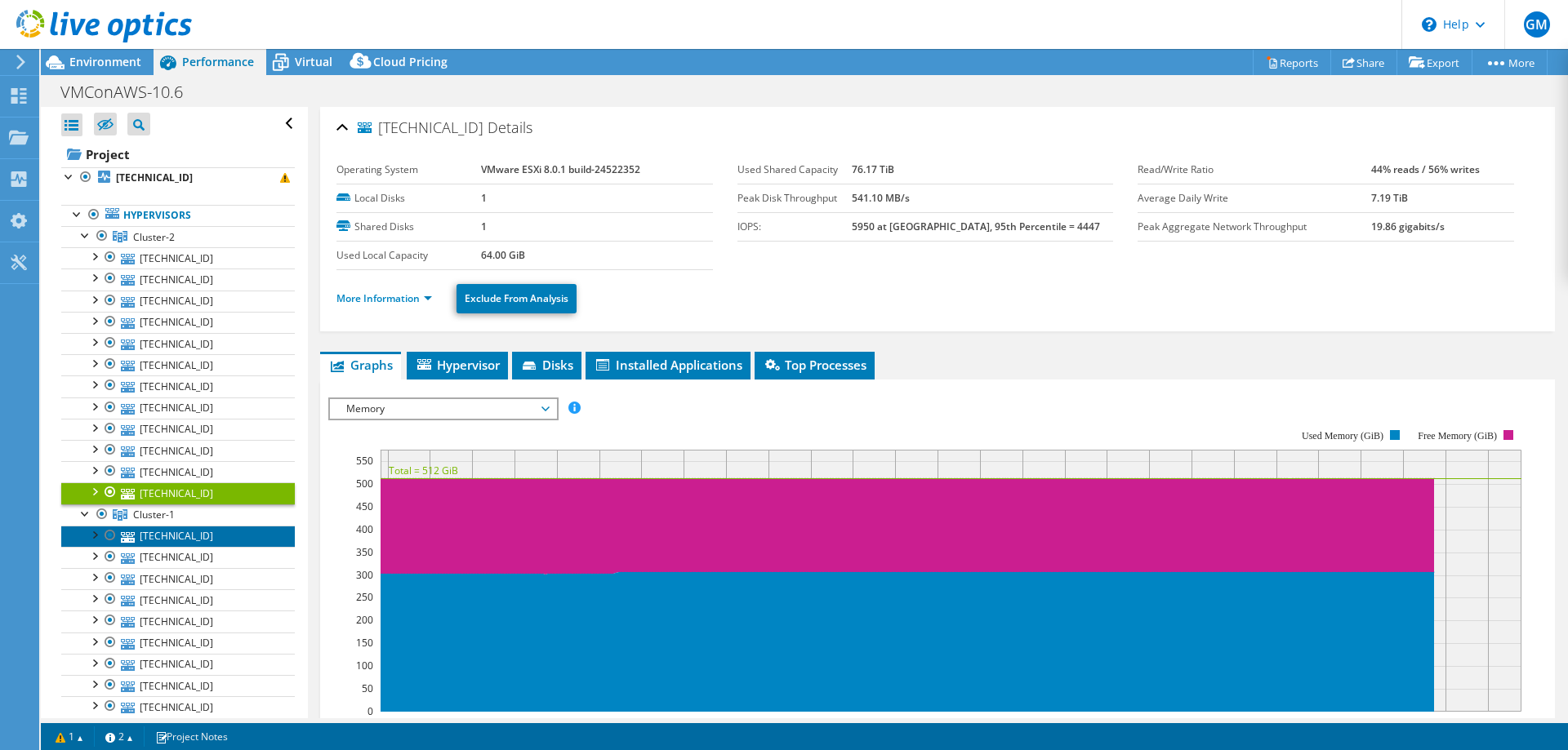
click at [161, 534] on link "[TECHNICAL_ID]" at bounding box center [178, 536] width 234 height 21
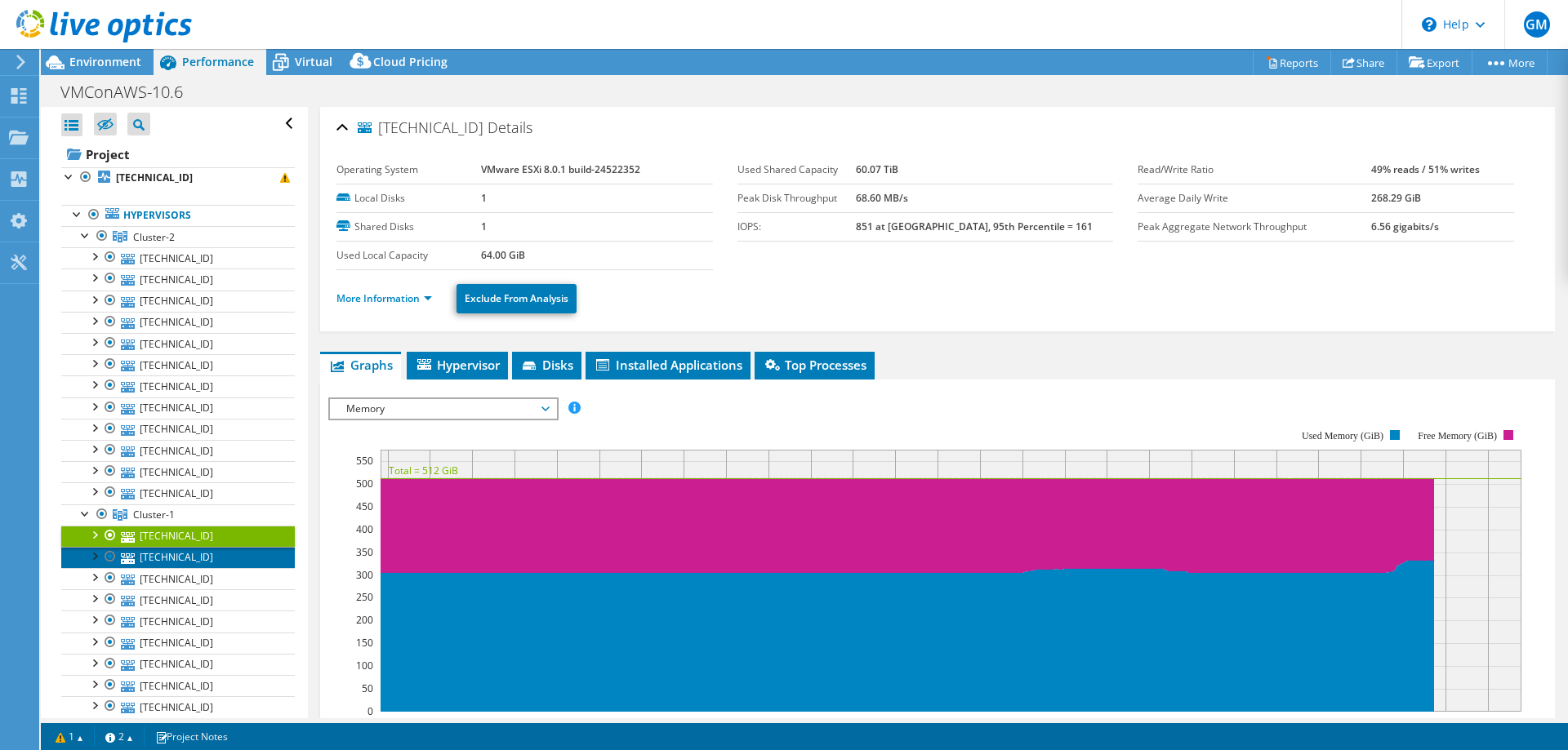
click at [173, 564] on link "[TECHNICAL_ID]" at bounding box center [178, 557] width 234 height 21
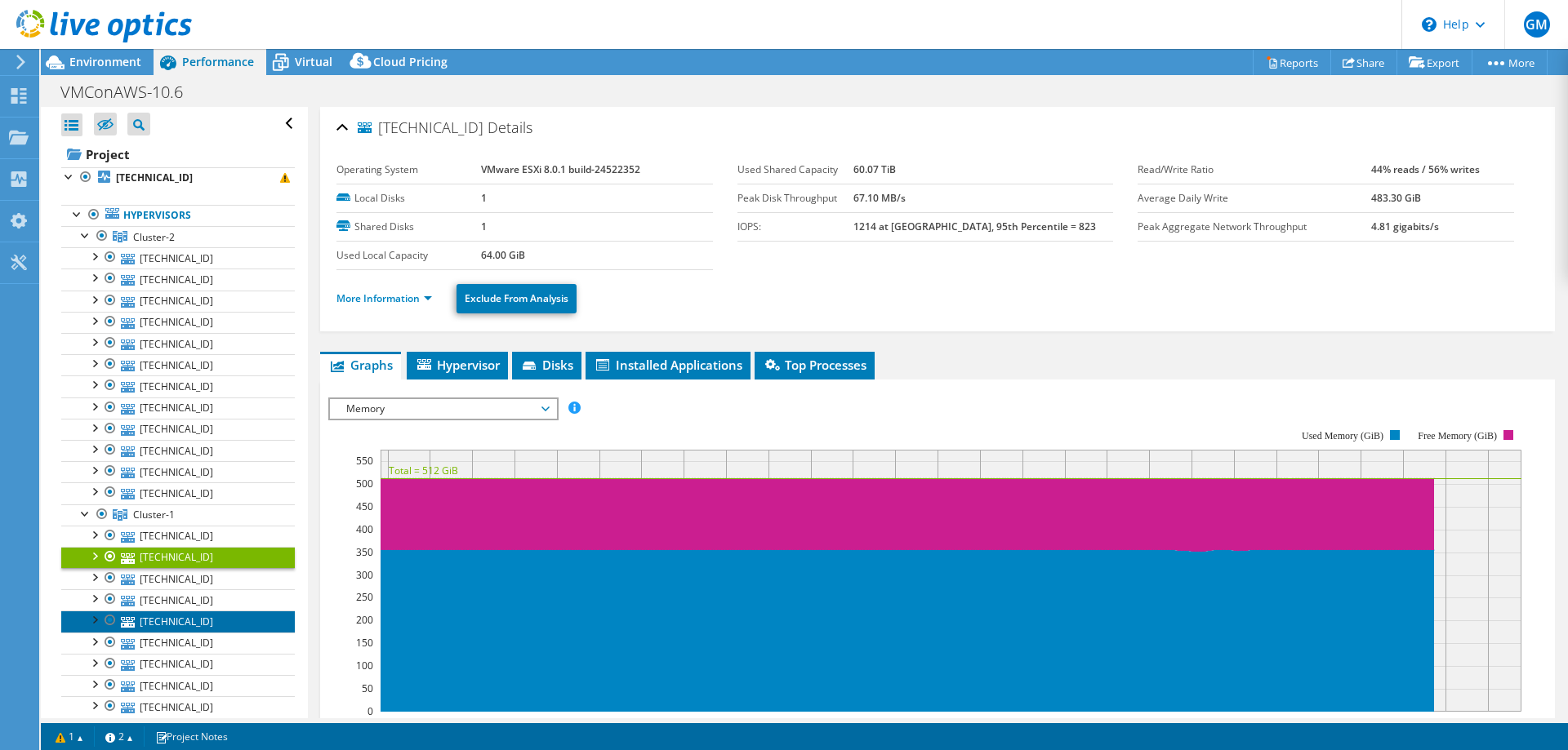
click at [174, 620] on link "[TECHNICAL_ID]" at bounding box center [178, 621] width 234 height 21
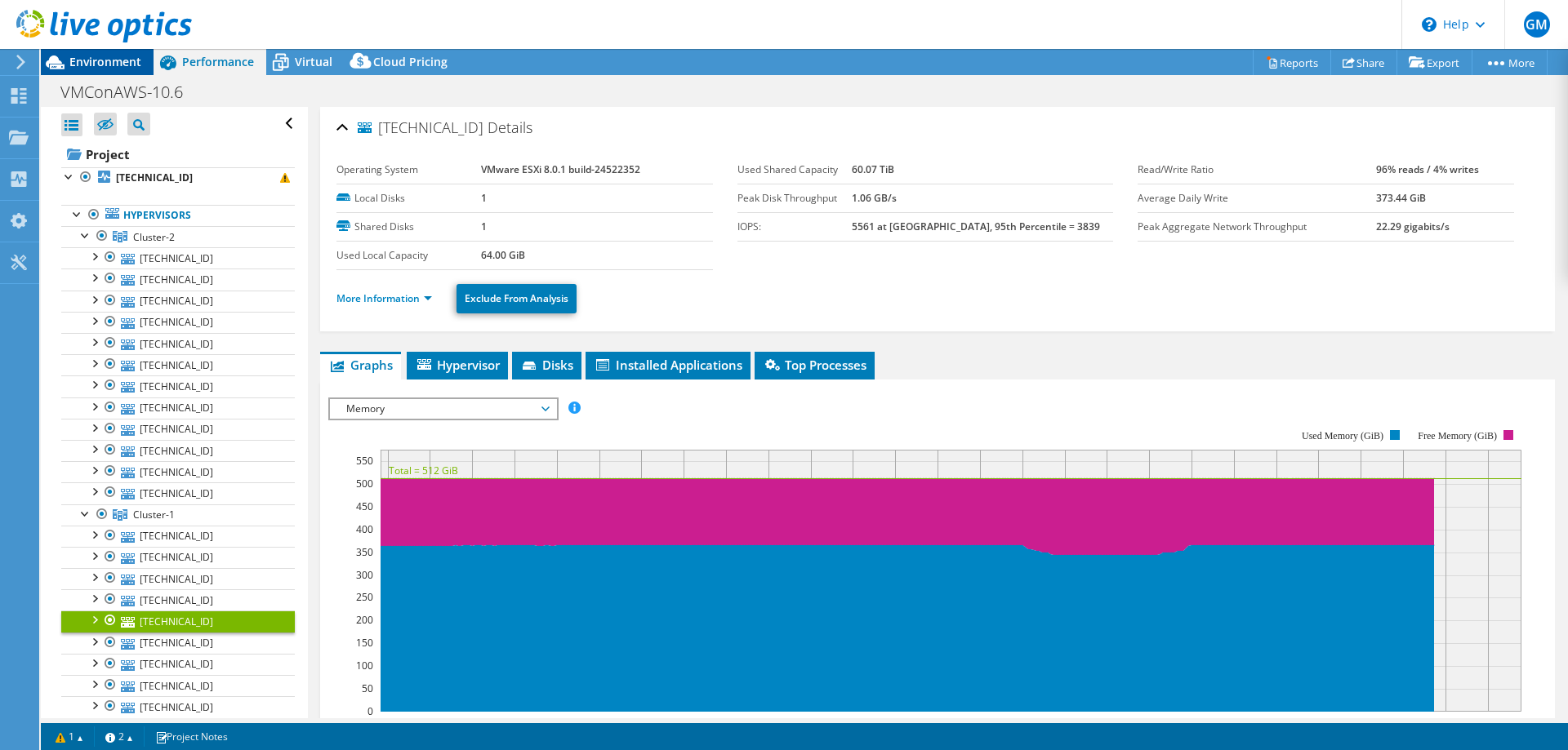
click at [95, 66] on span "Environment" at bounding box center [104, 62] width 72 height 16
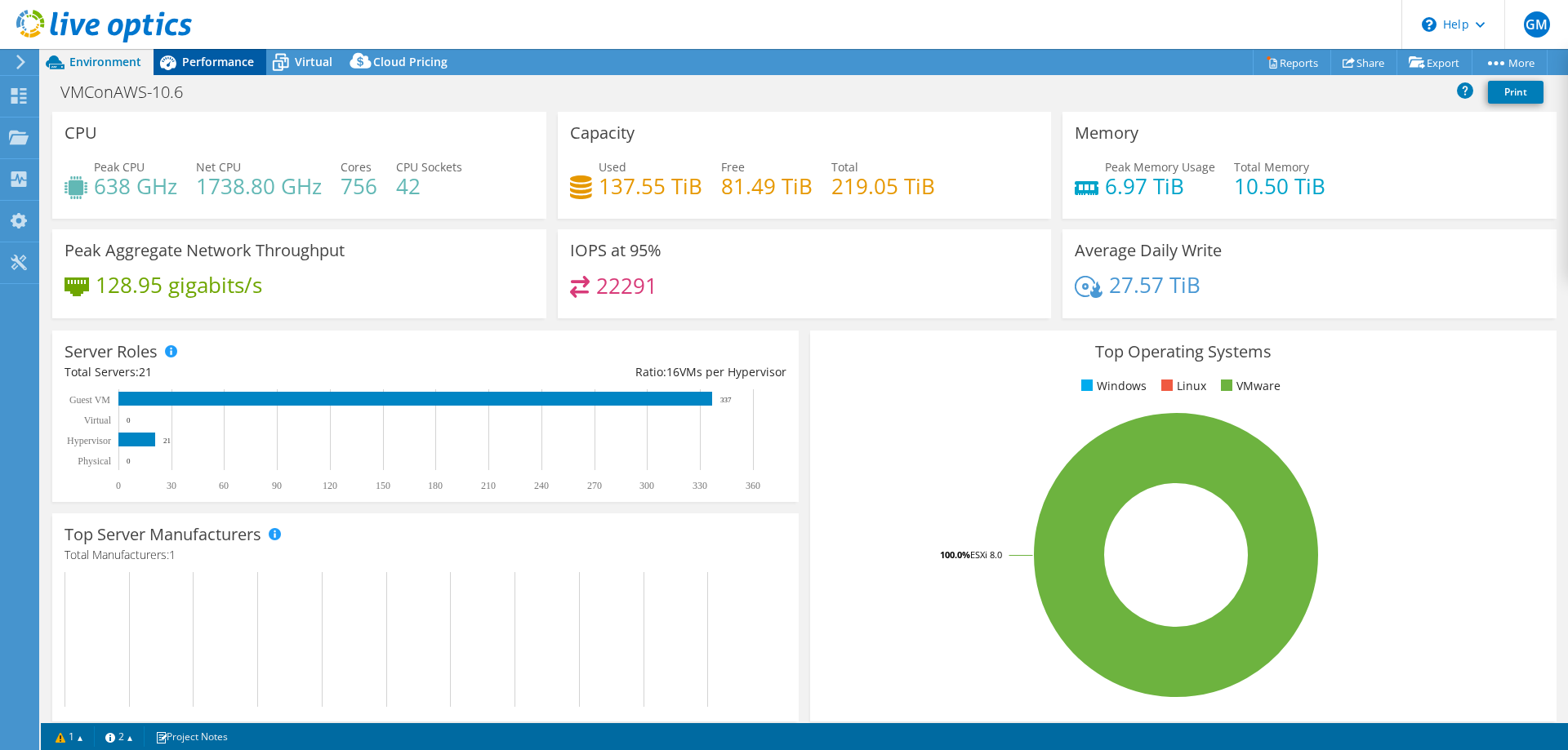
click at [213, 65] on span "Performance" at bounding box center [218, 62] width 72 height 16
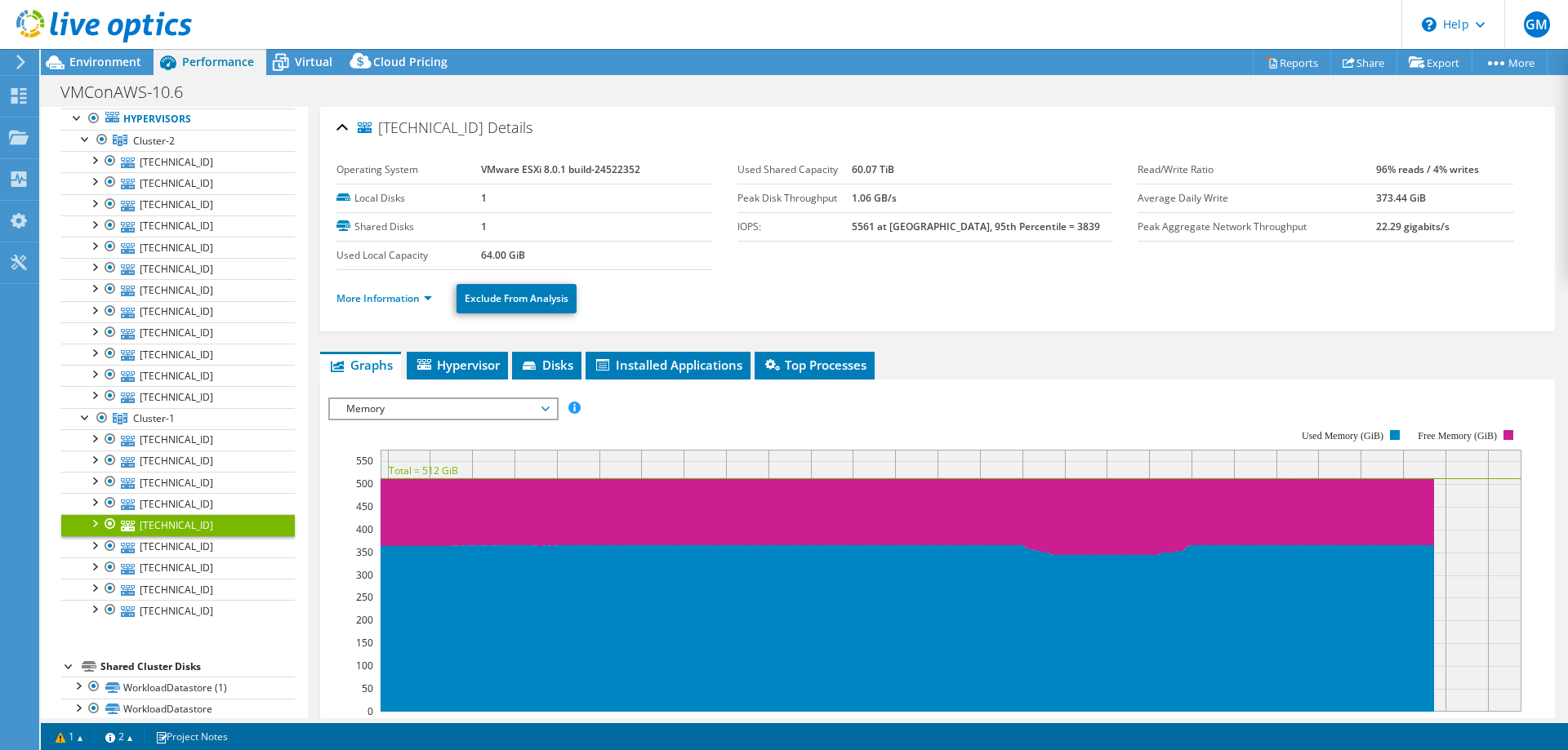
scroll to position [118, 0]
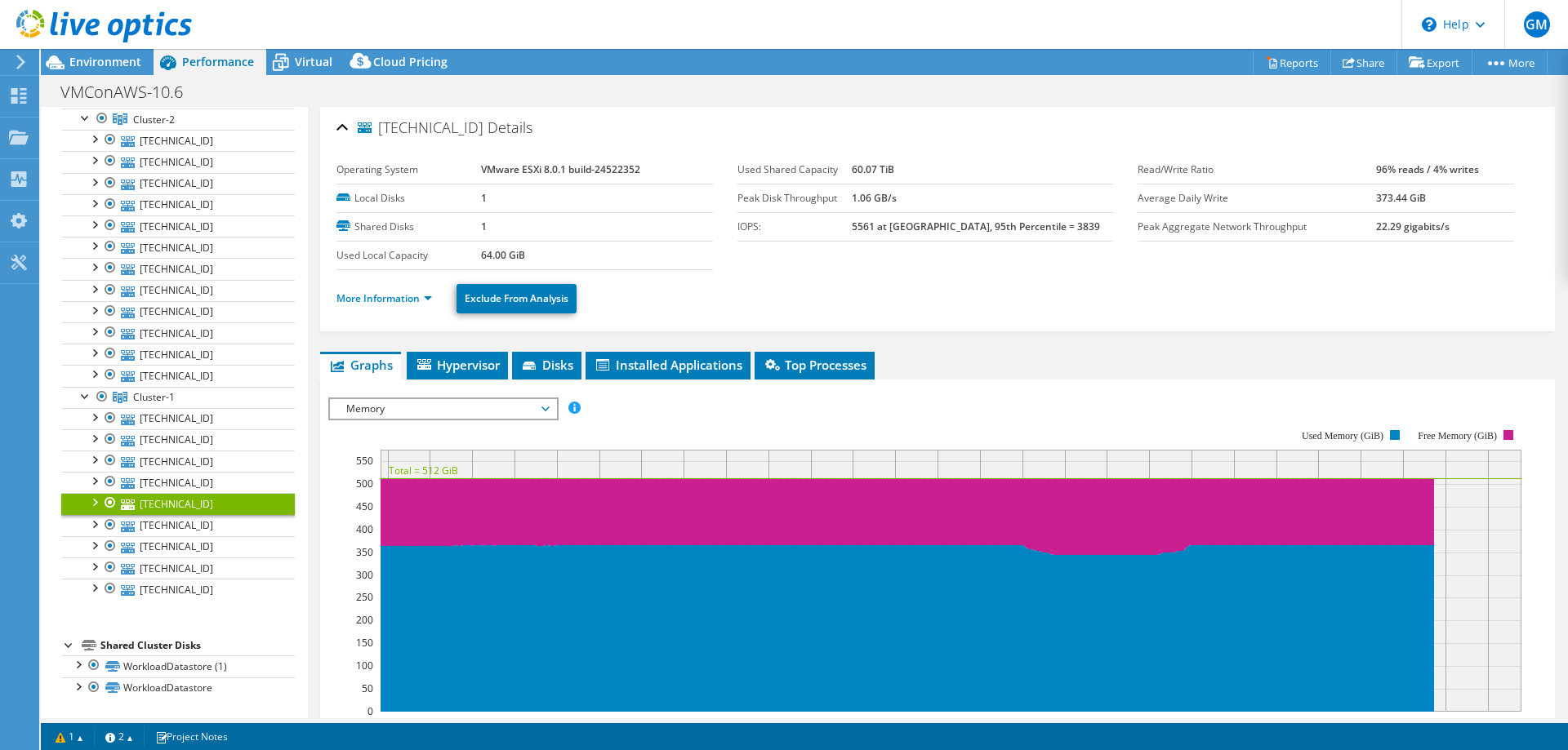
click at [548, 406] on span "Memory" at bounding box center [442, 409] width 210 height 19
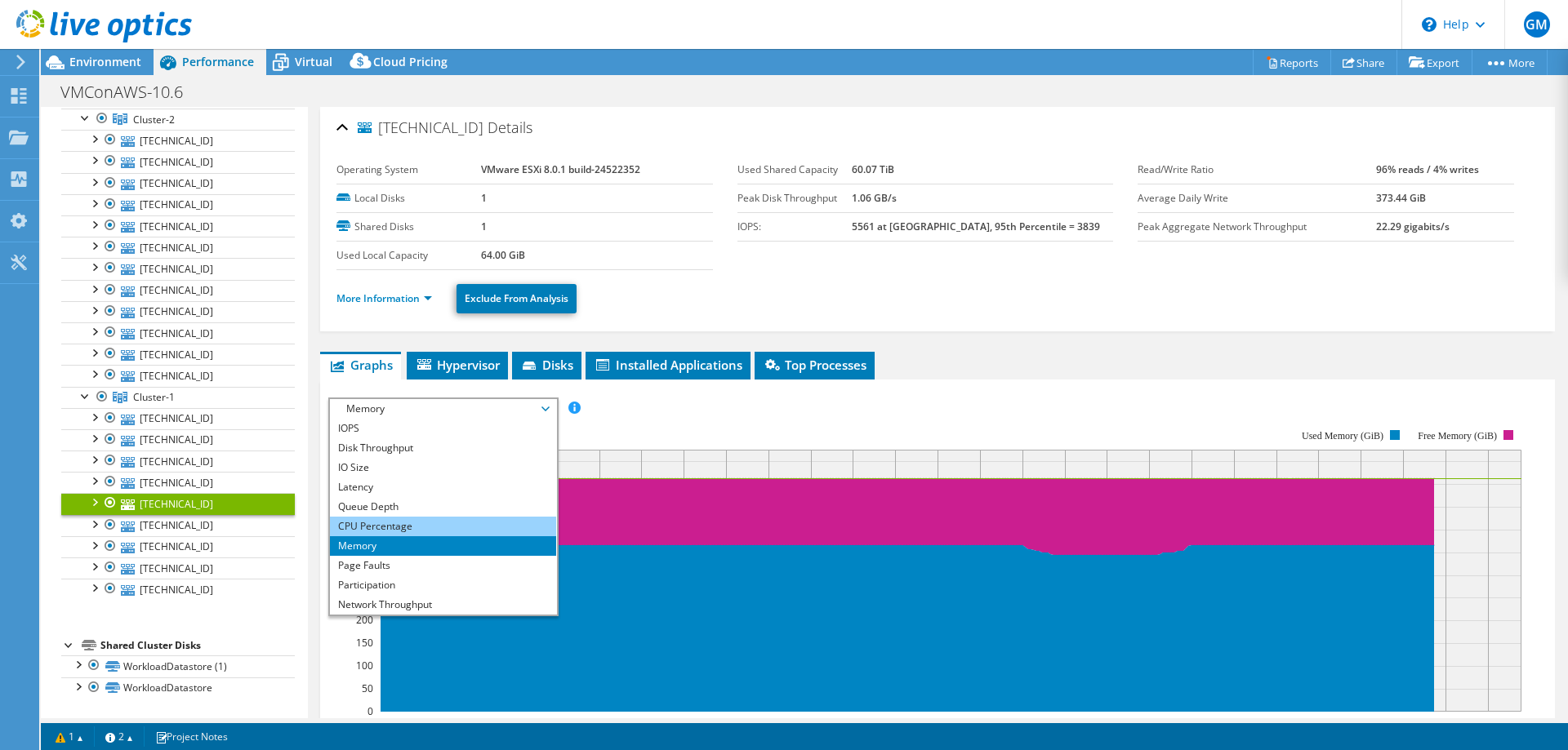
click at [373, 524] on li "CPU Percentage" at bounding box center [443, 526] width 227 height 19
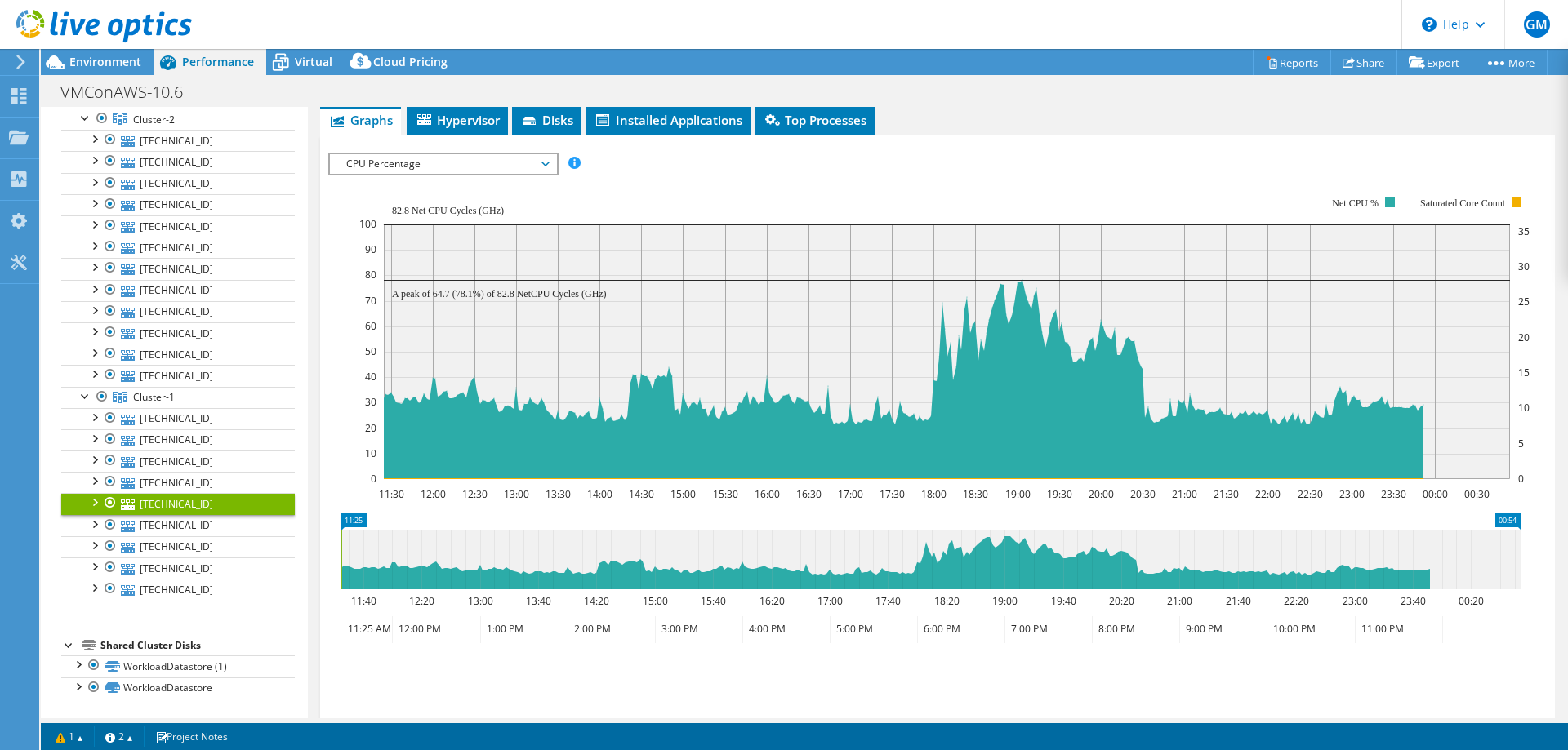
scroll to position [81, 0]
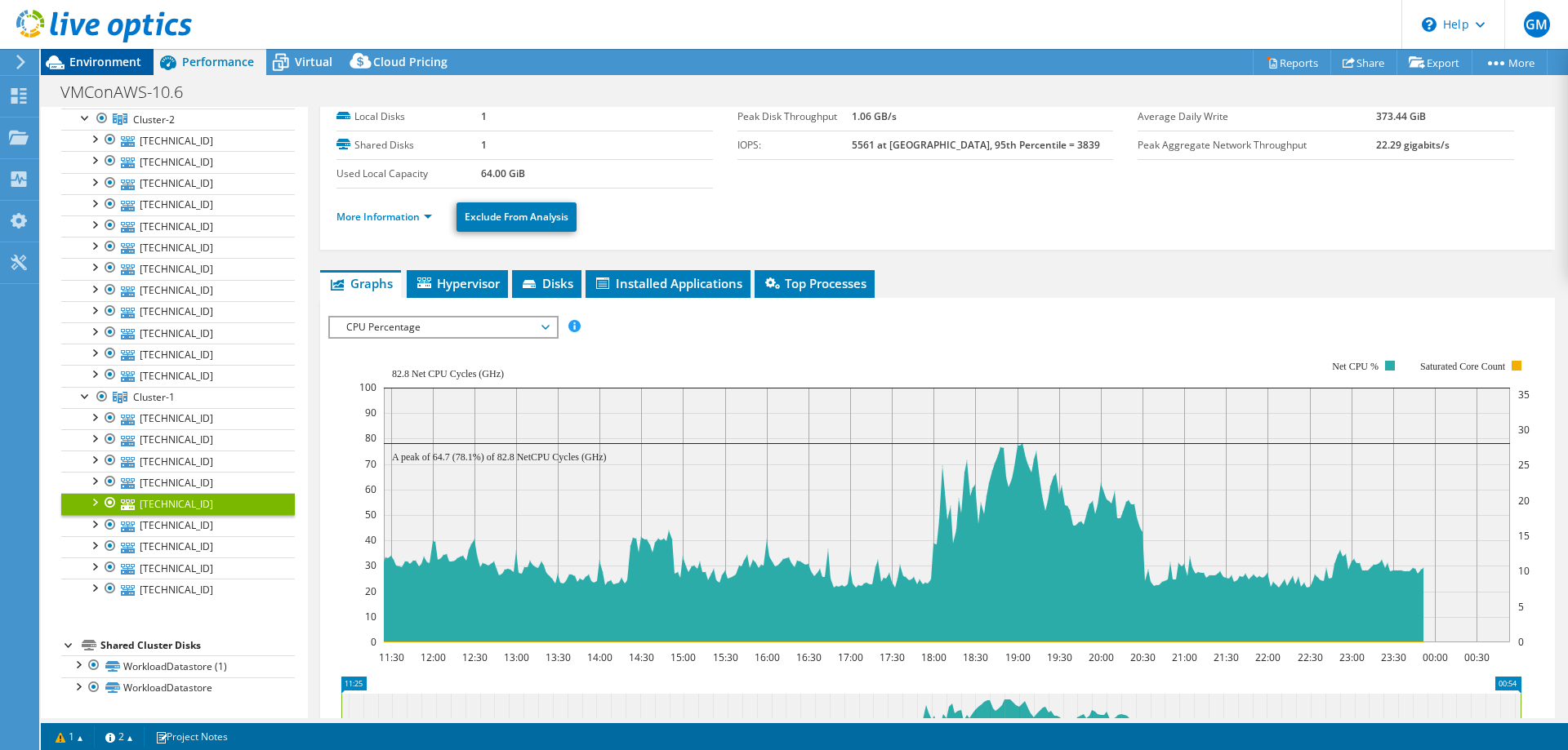
click at [96, 61] on span "Environment" at bounding box center [104, 62] width 72 height 16
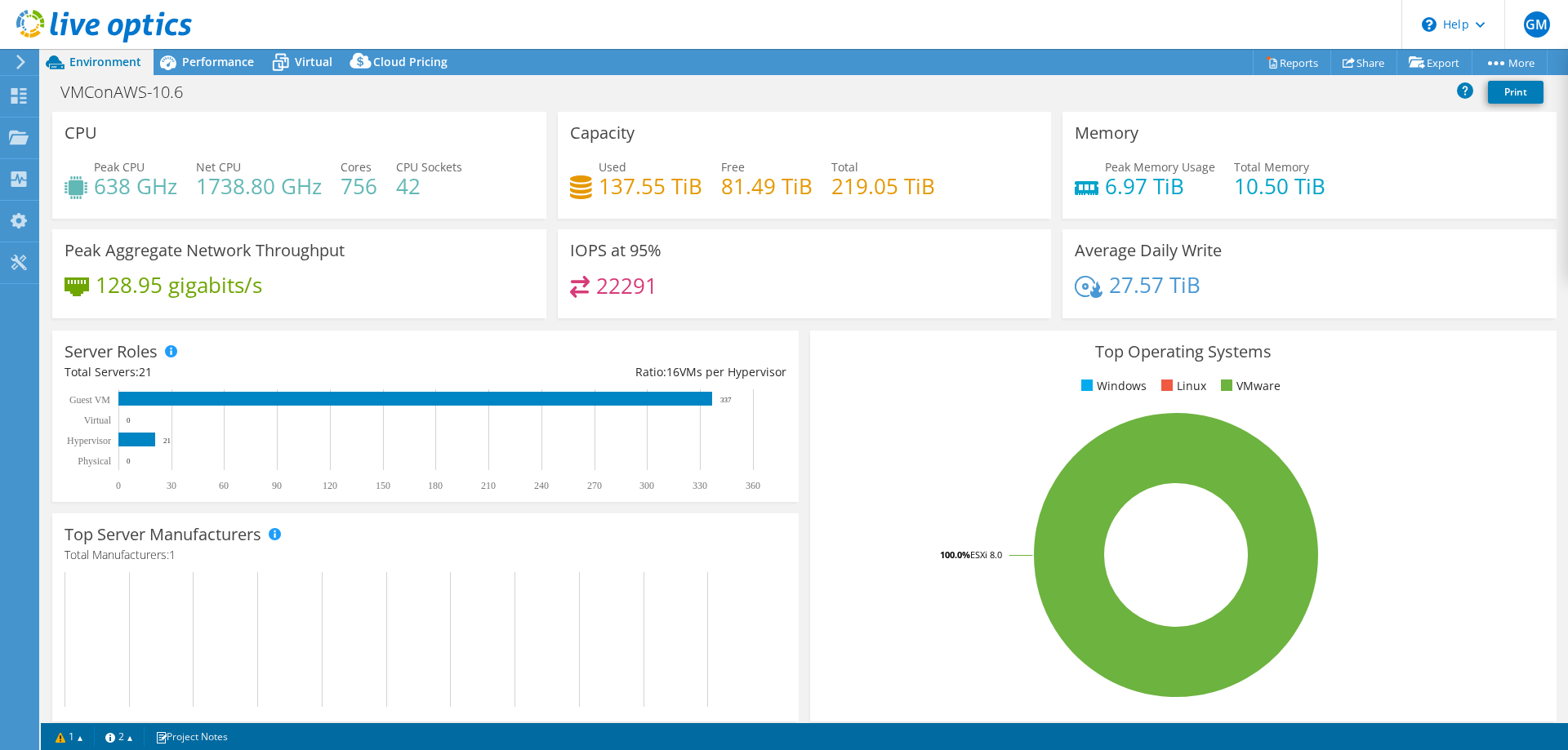
click at [107, 60] on span "Environment" at bounding box center [104, 62] width 72 height 16
click at [304, 58] on span "Virtual" at bounding box center [313, 62] width 37 height 16
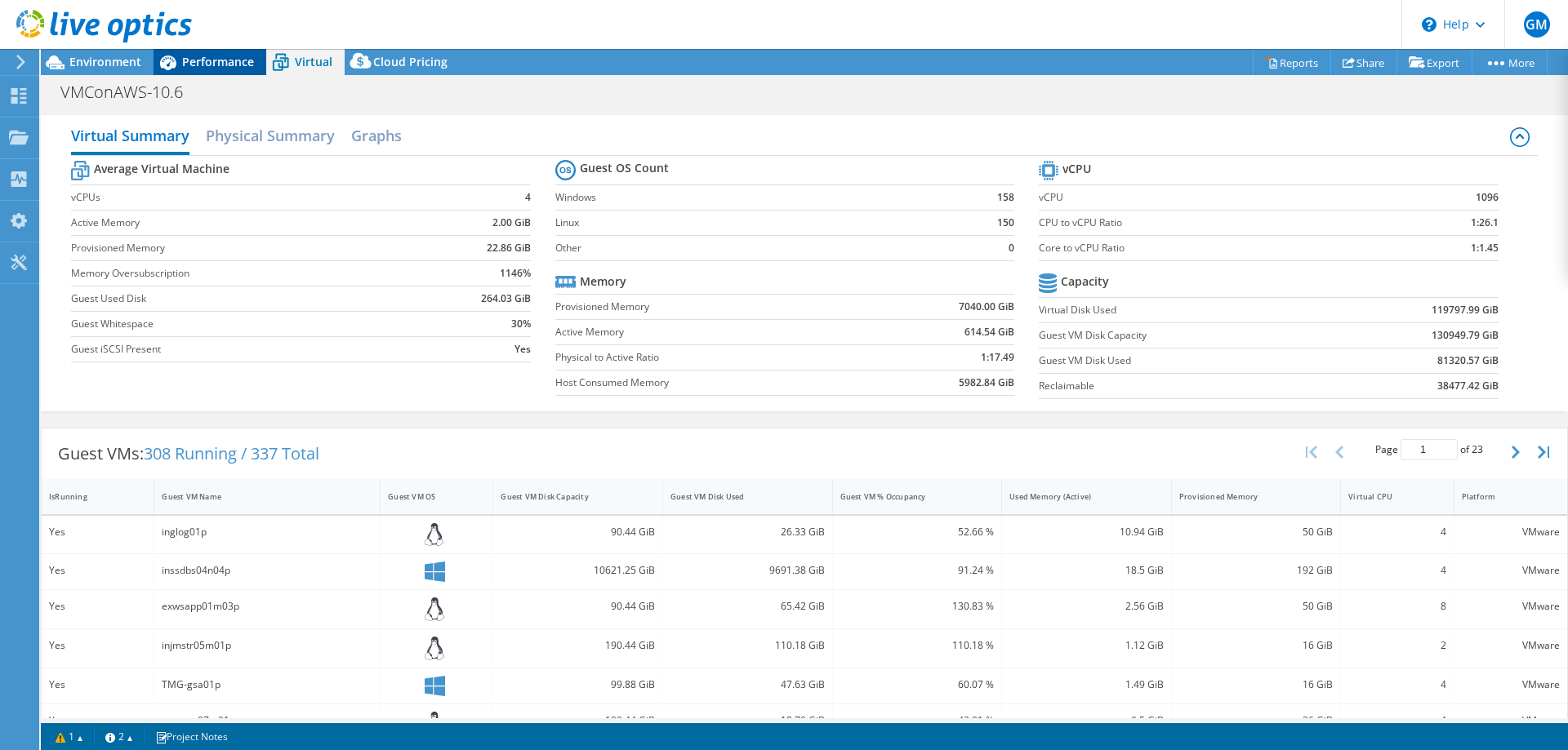
click at [187, 58] on span "Performance" at bounding box center [218, 62] width 72 height 16
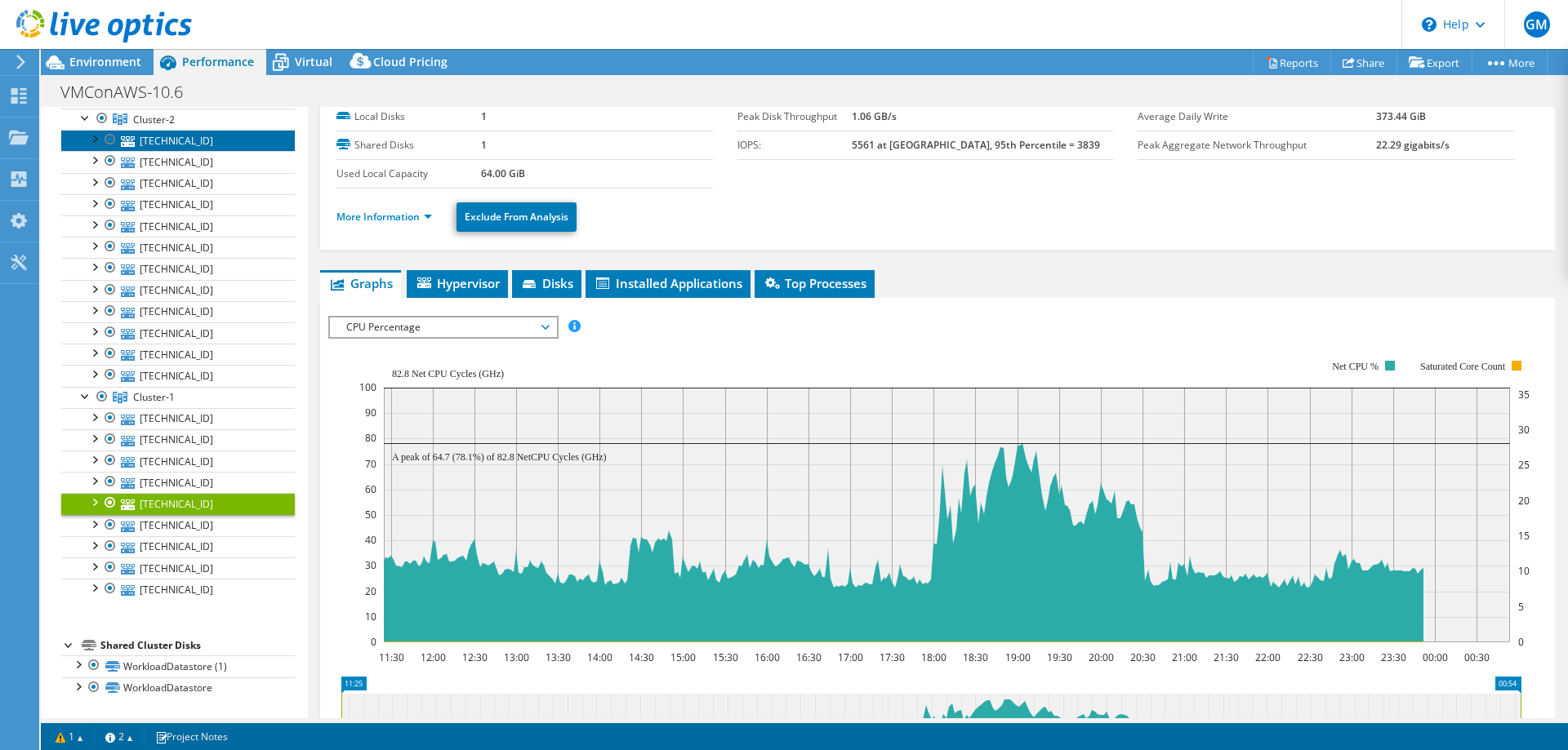
click at [175, 142] on link "[TECHNICAL_ID]" at bounding box center [178, 141] width 234 height 21
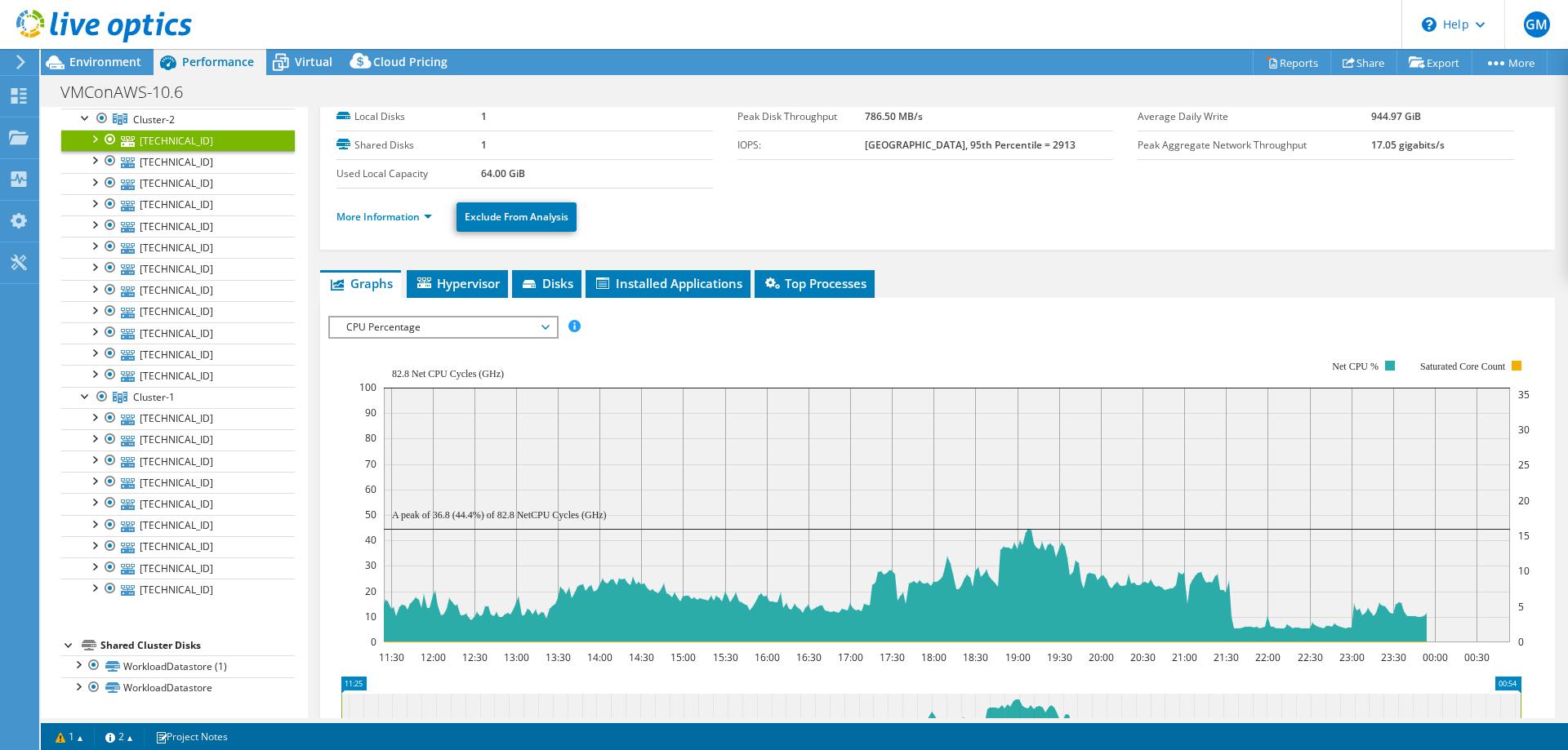
scroll to position [0, 0]
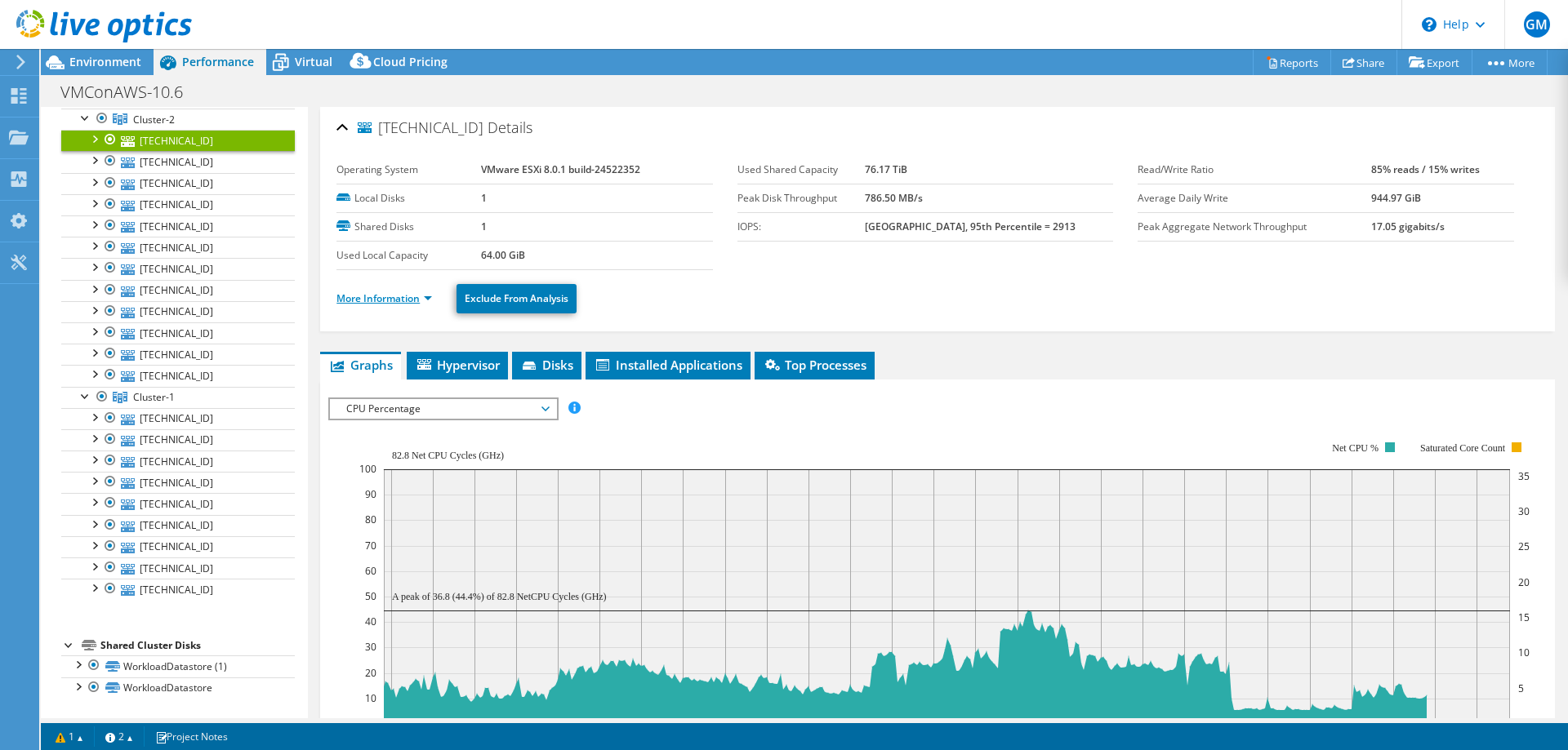
click at [430, 295] on link "More Information" at bounding box center [384, 299] width 96 height 14
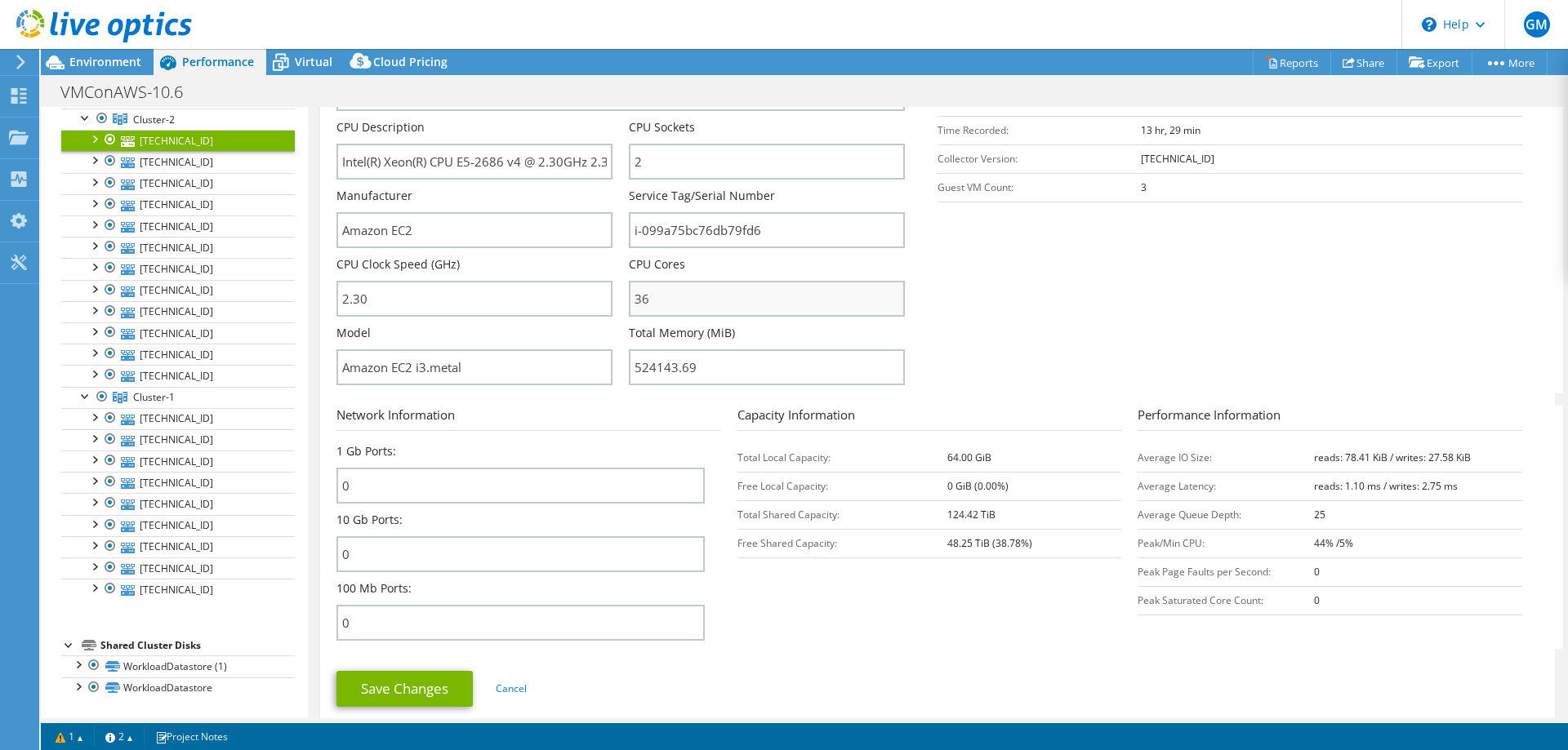
scroll to position [408, 0]
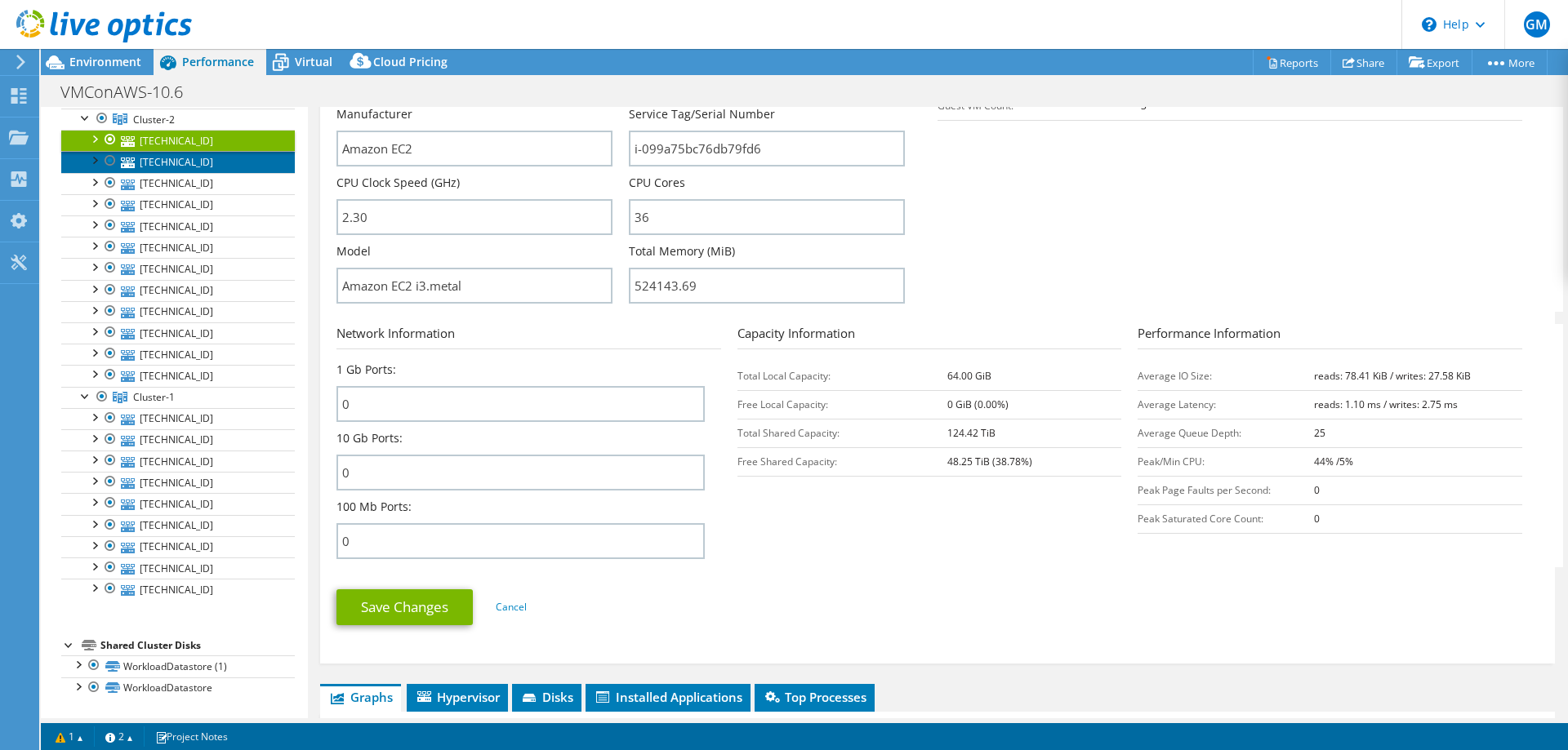
click at [150, 160] on link "[TECHNICAL_ID]" at bounding box center [178, 162] width 234 height 21
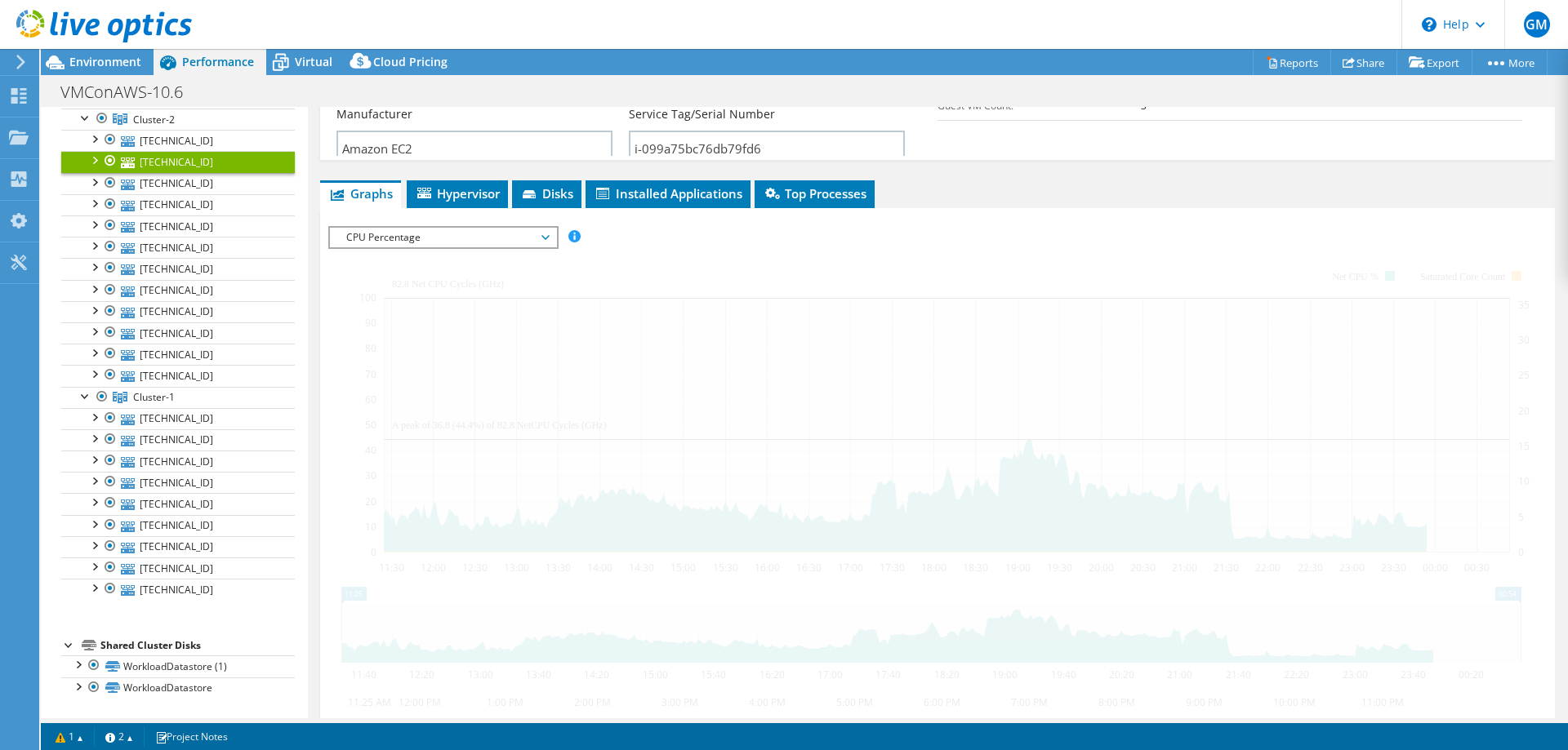
scroll to position [362, 0]
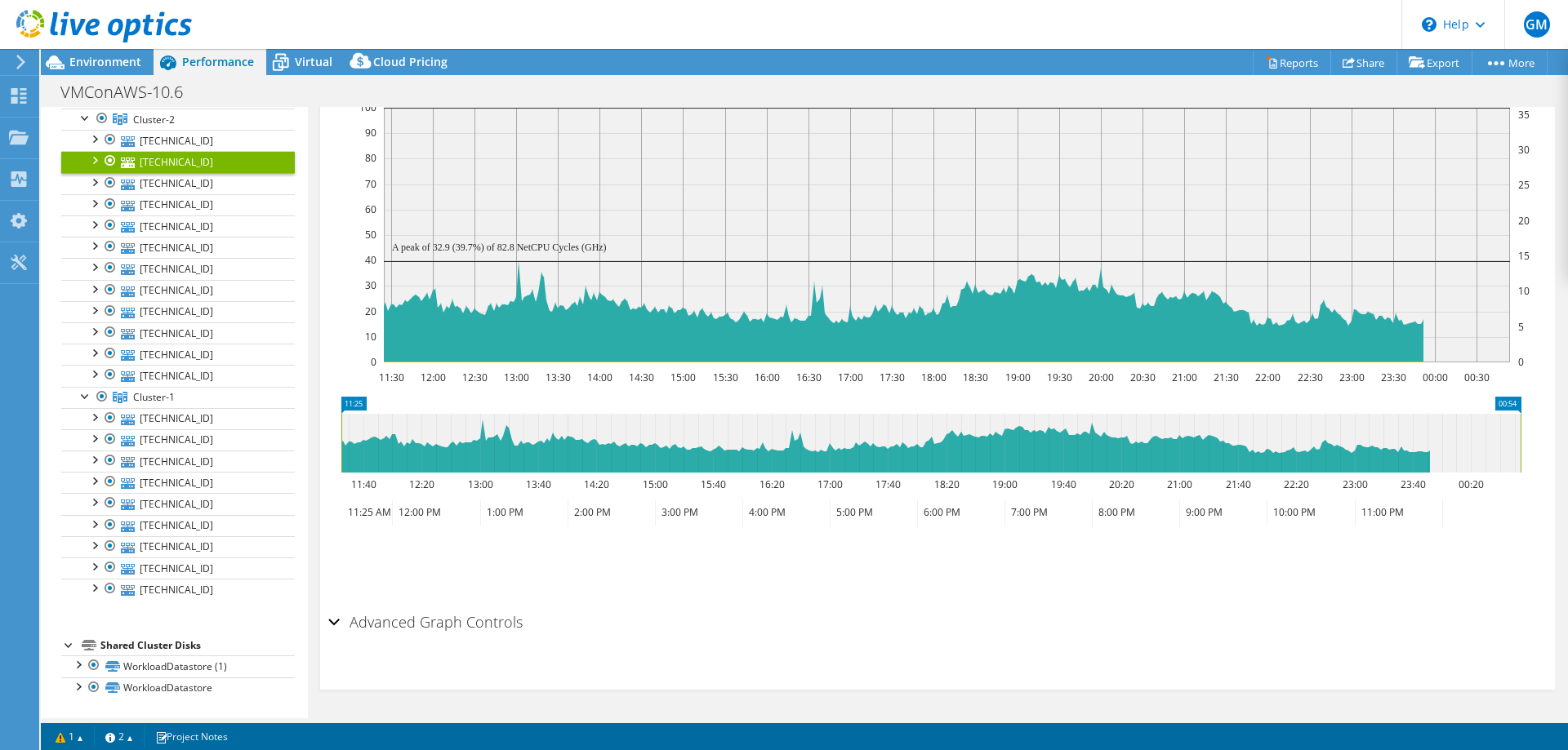
click at [96, 160] on div at bounding box center [94, 159] width 16 height 16
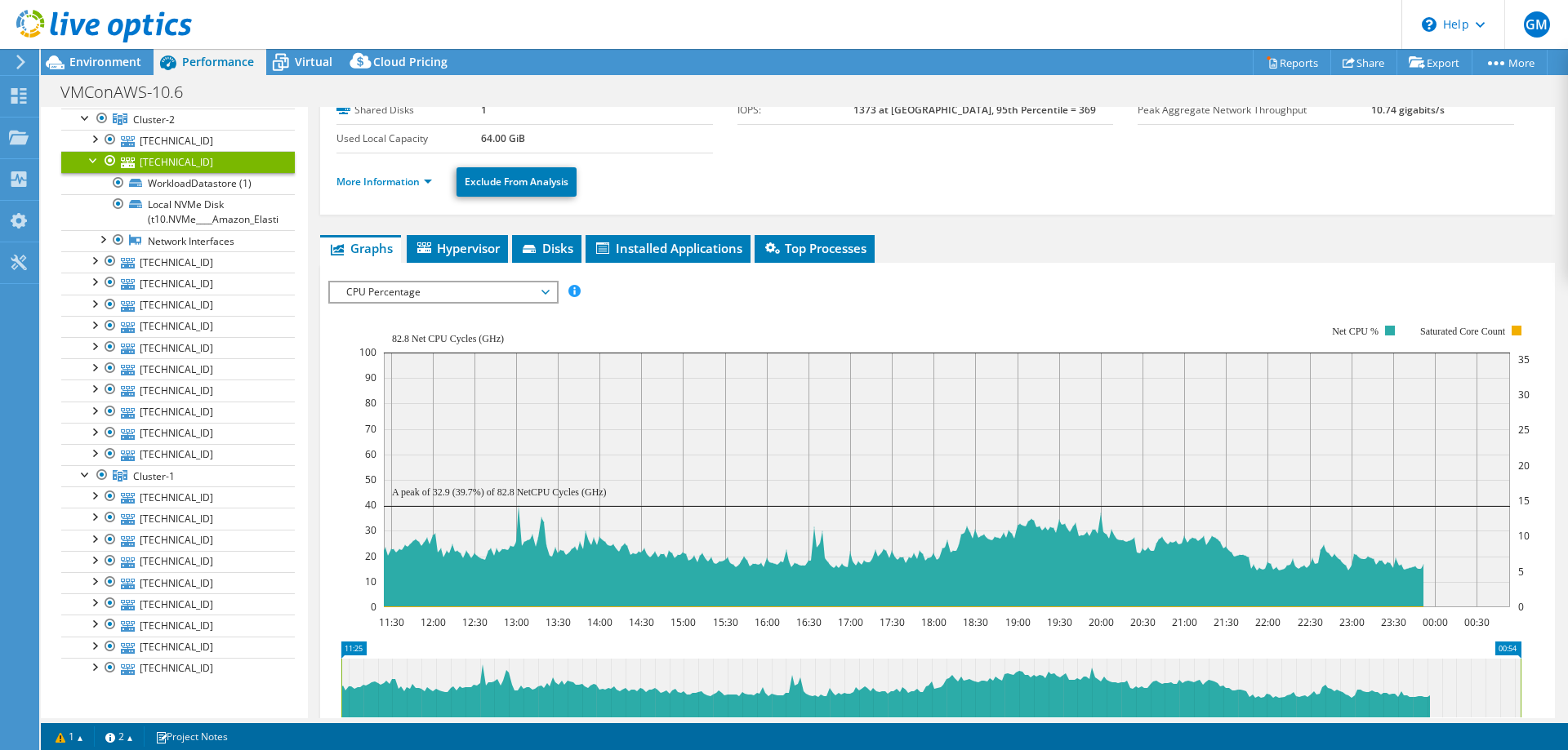
scroll to position [0, 0]
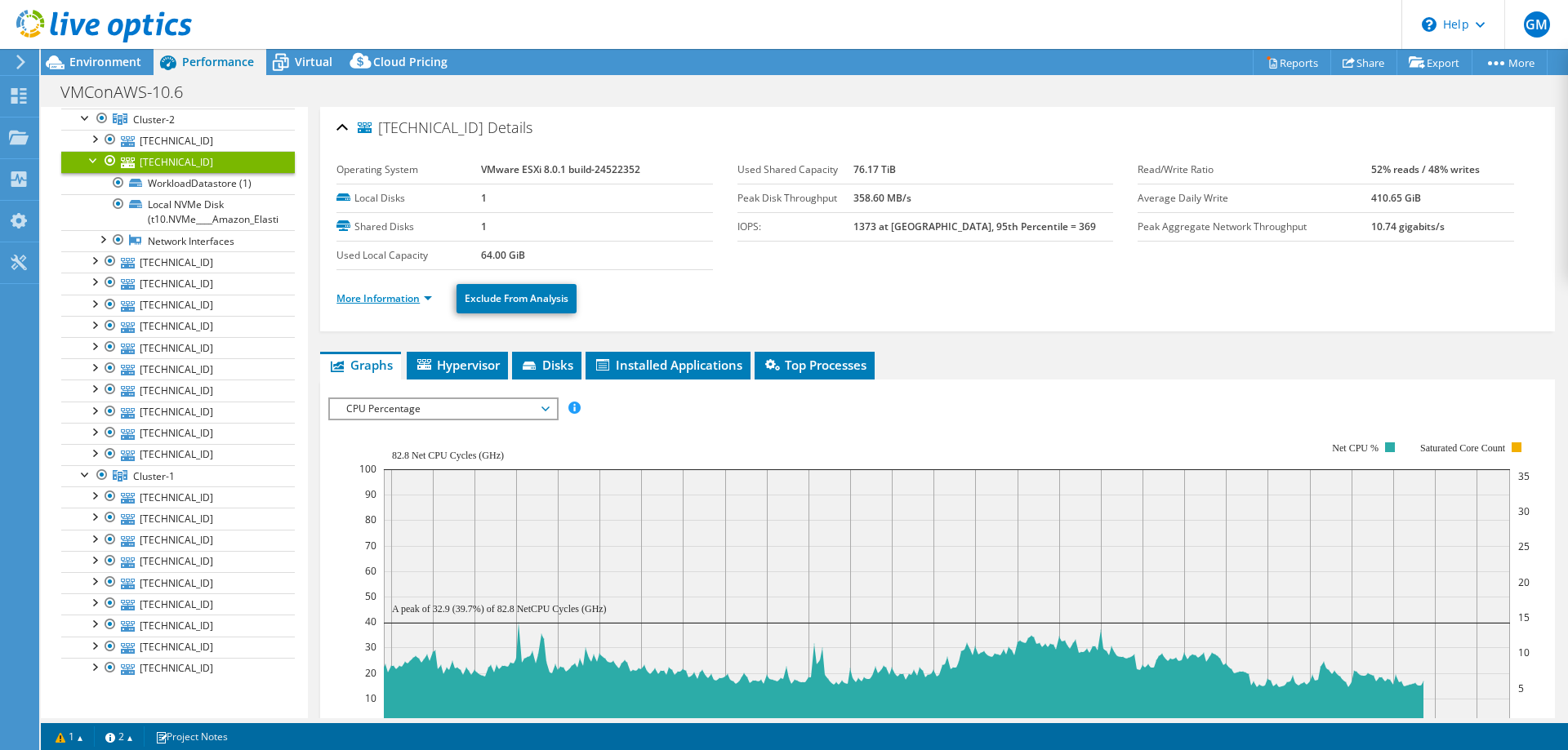
click at [426, 295] on link "More Information" at bounding box center [384, 299] width 96 height 14
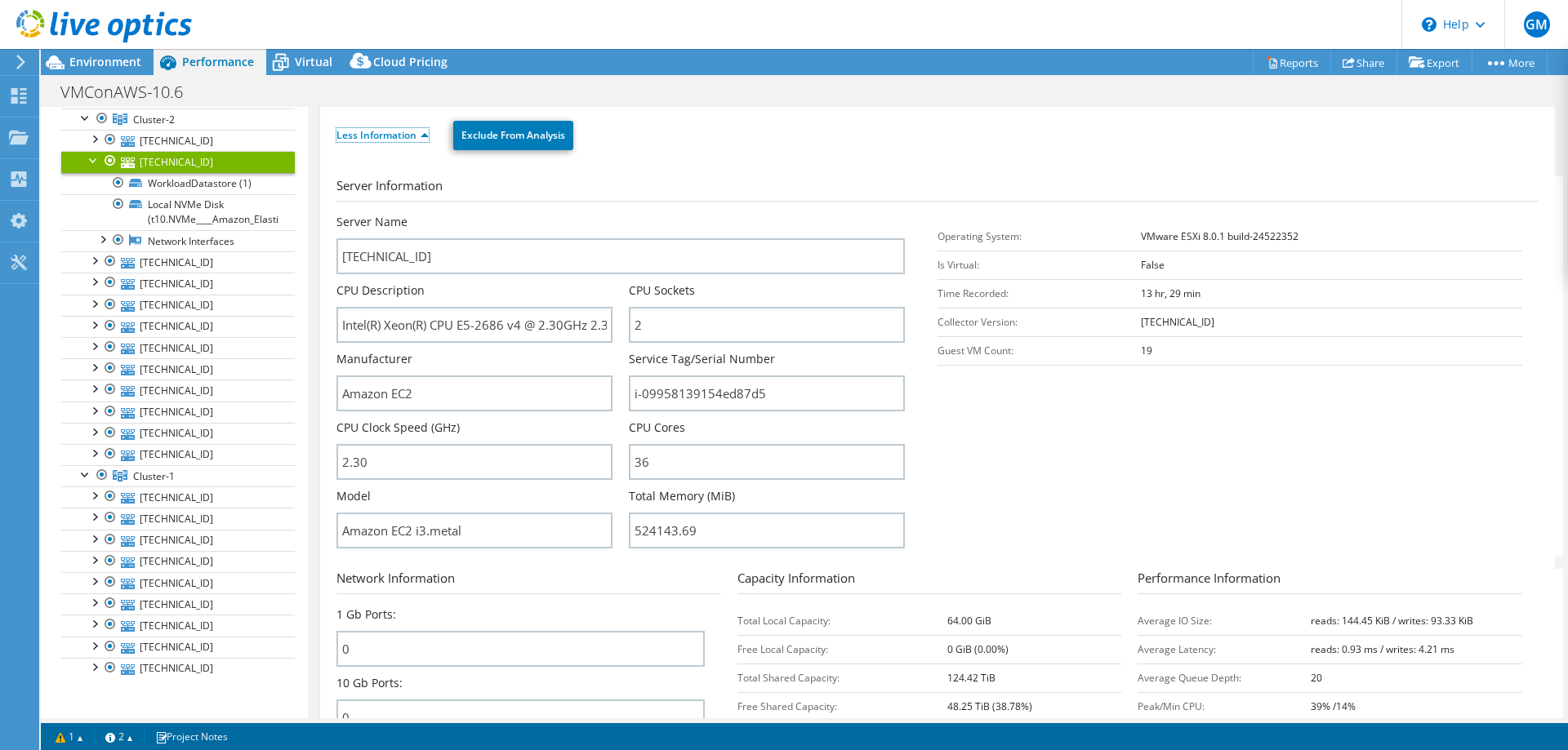
scroll to position [326, 0]
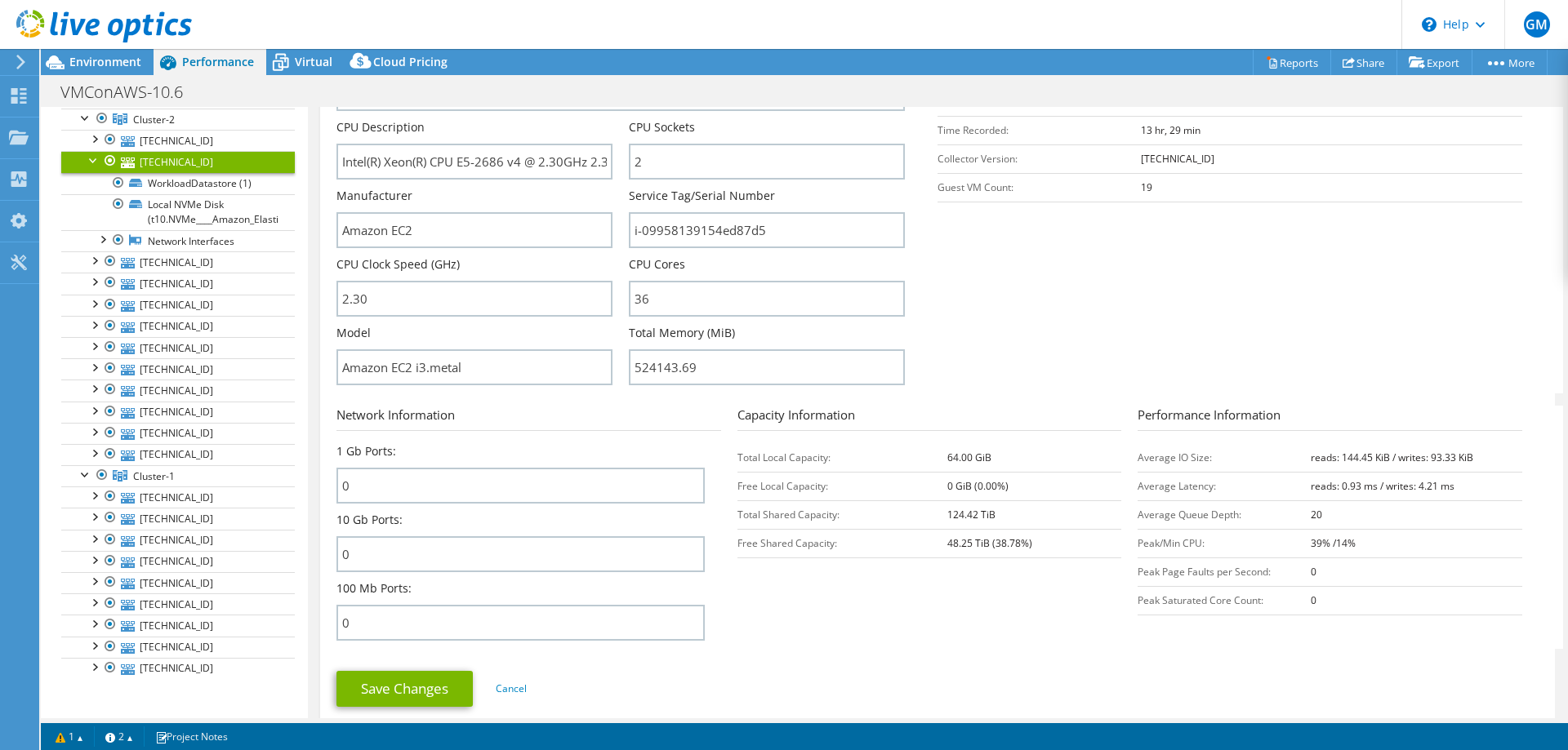
click at [94, 156] on div at bounding box center [94, 159] width 16 height 16
